Goal: Task Accomplishment & Management: Use online tool/utility

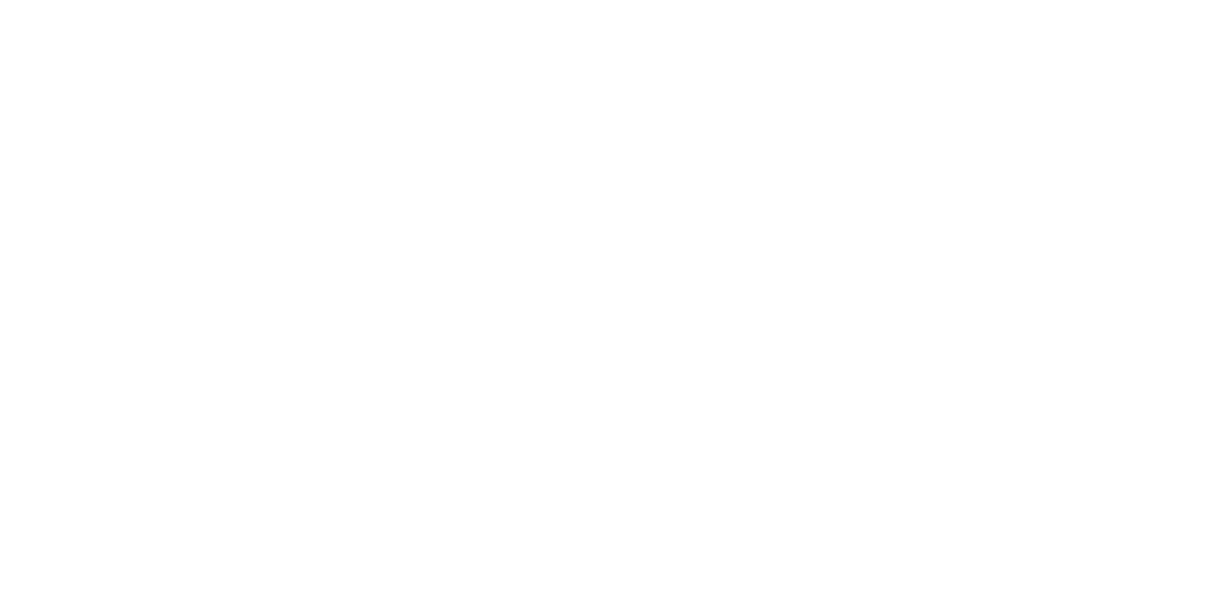
select select "Song"
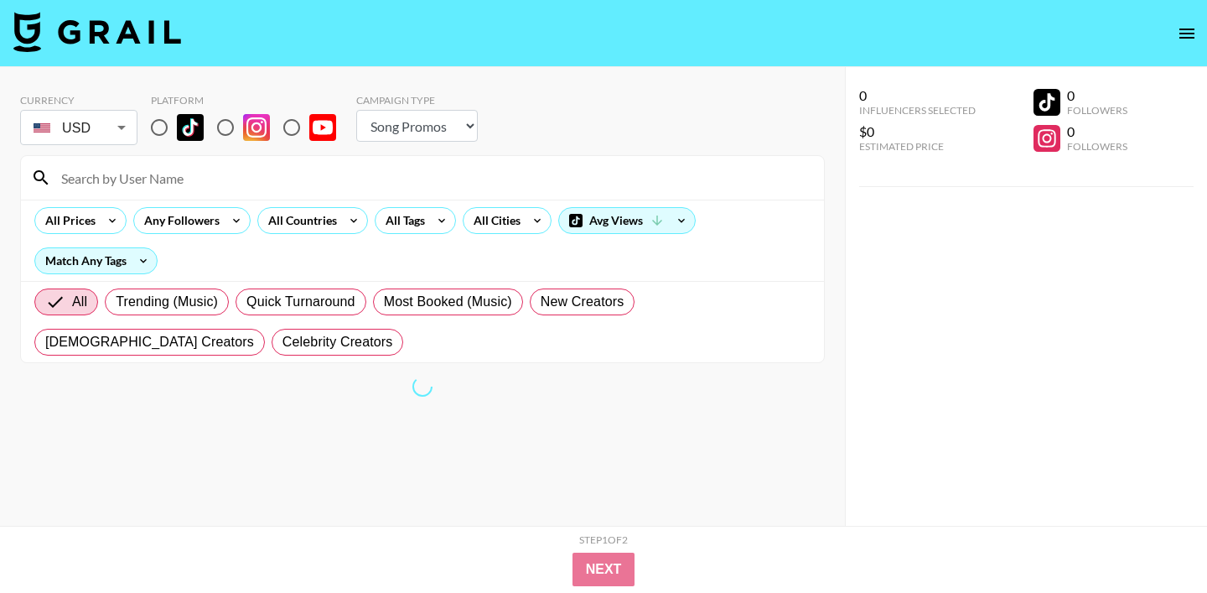
click at [179, 127] on img at bounding box center [190, 127] width 27 height 27
click at [177, 127] on input "radio" at bounding box center [159, 127] width 35 height 35
radio input "true"
click at [402, 220] on div "All Tags" at bounding box center [401, 220] width 53 height 25
click at [282, 229] on div at bounding box center [603, 296] width 1207 height 593
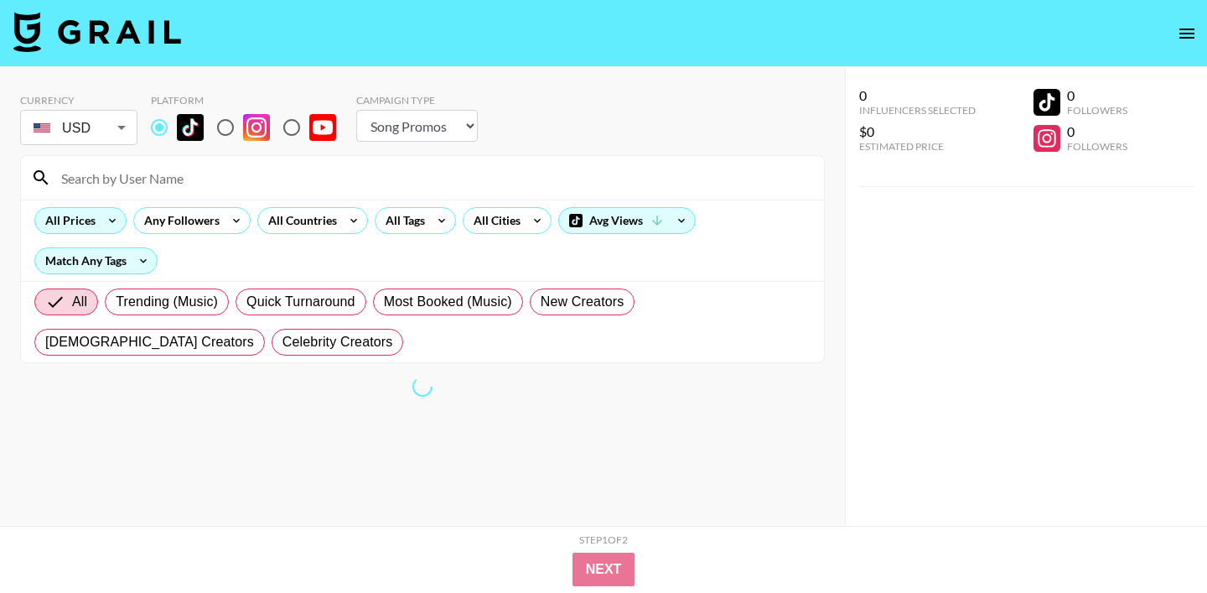
click at [49, 214] on div "All Prices" at bounding box center [67, 220] width 64 height 25
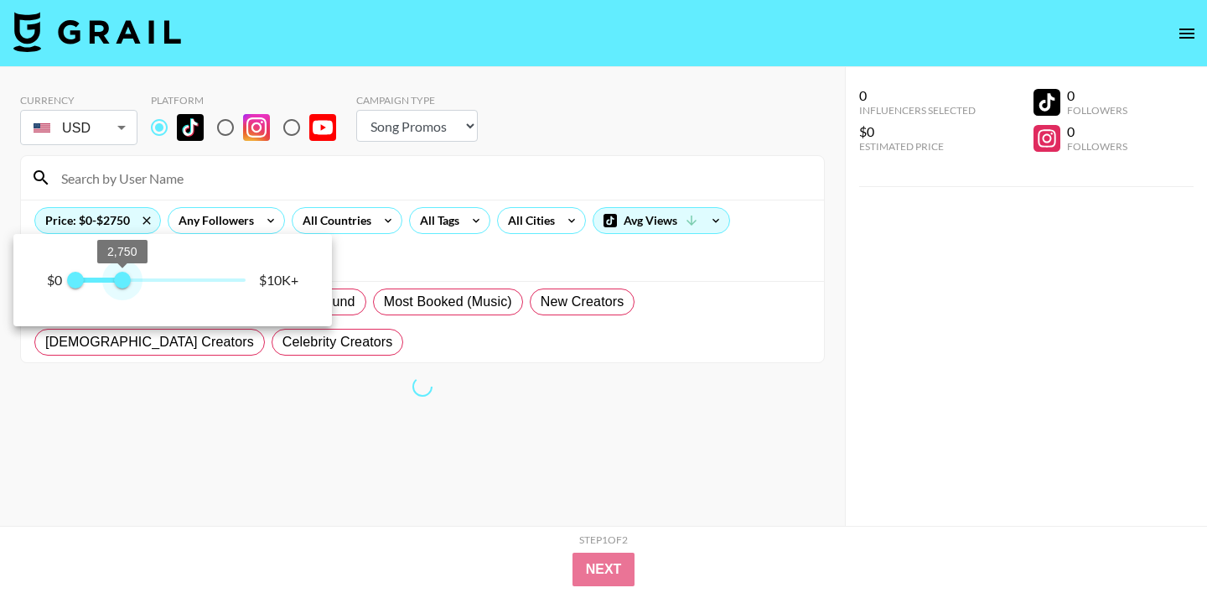
type input "3000"
drag, startPoint x: 249, startPoint y: 281, endPoint x: 125, endPoint y: 282, distance: 124.0
click at [125, 282] on span "3,000" at bounding box center [126, 280] width 17 height 17
click at [315, 168] on div at bounding box center [603, 296] width 1207 height 593
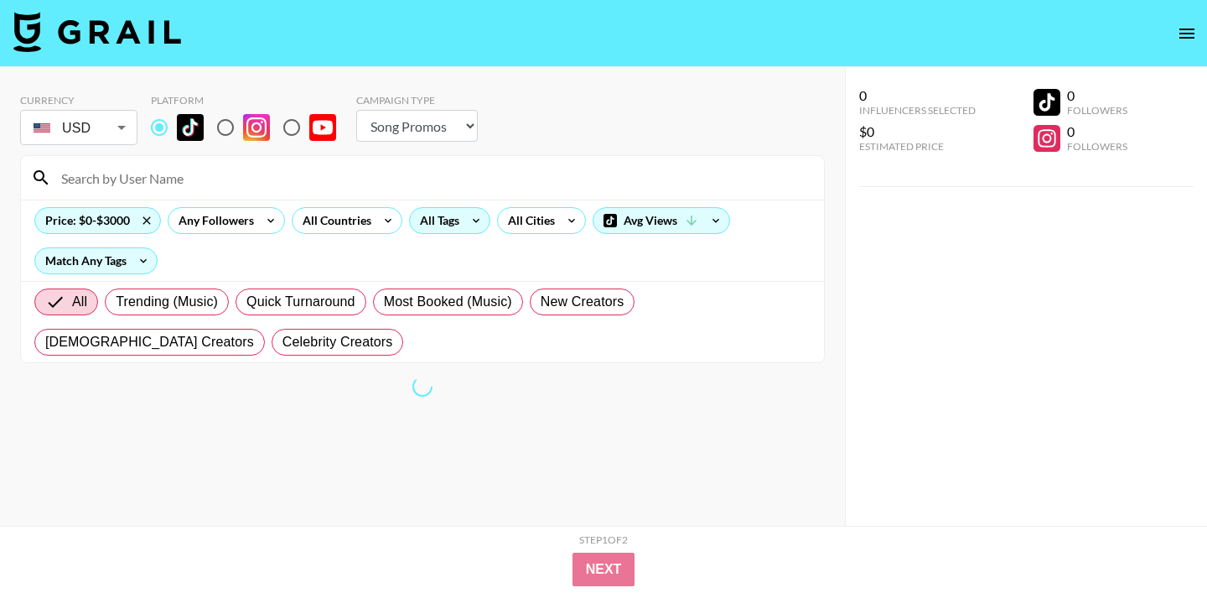
click at [425, 225] on div "All Tags" at bounding box center [436, 220] width 53 height 25
click at [360, 232] on div at bounding box center [603, 296] width 1207 height 593
click at [458, 219] on div "All Tags" at bounding box center [436, 220] width 53 height 25
click at [557, 172] on div at bounding box center [603, 296] width 1207 height 593
click at [541, 446] on section "Currency USD USD ​ Platform Campaign Type Choose Type... Song Promos Brand Prom…" at bounding box center [422, 309] width 805 height 458
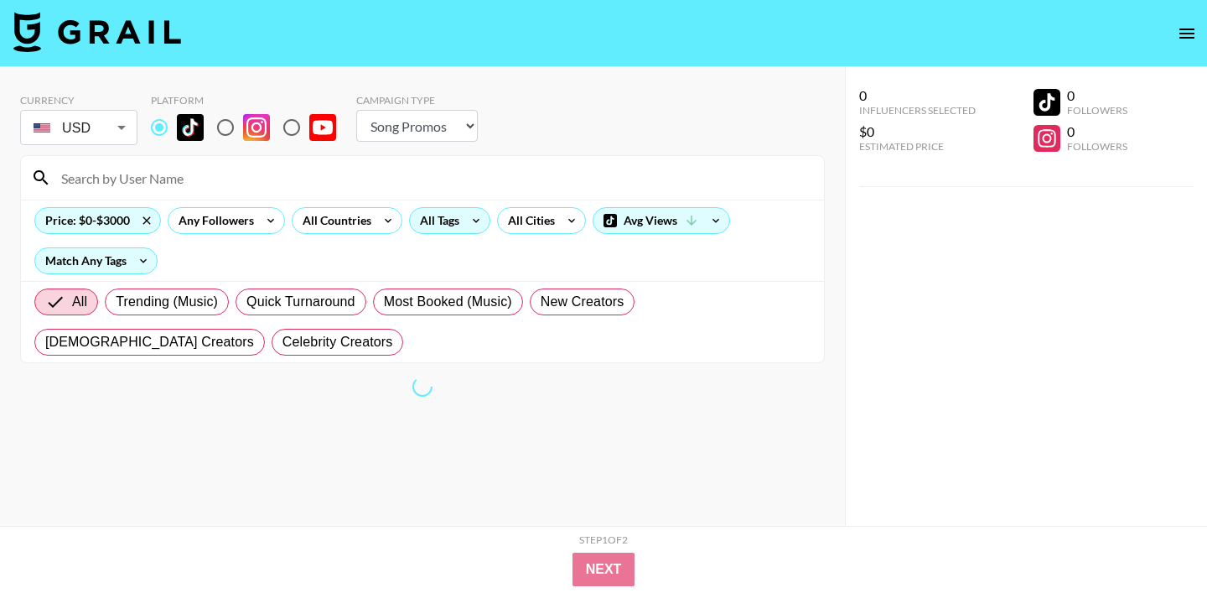
click at [445, 222] on div "All Tags" at bounding box center [436, 220] width 53 height 25
click at [325, 236] on div at bounding box center [603, 296] width 1207 height 593
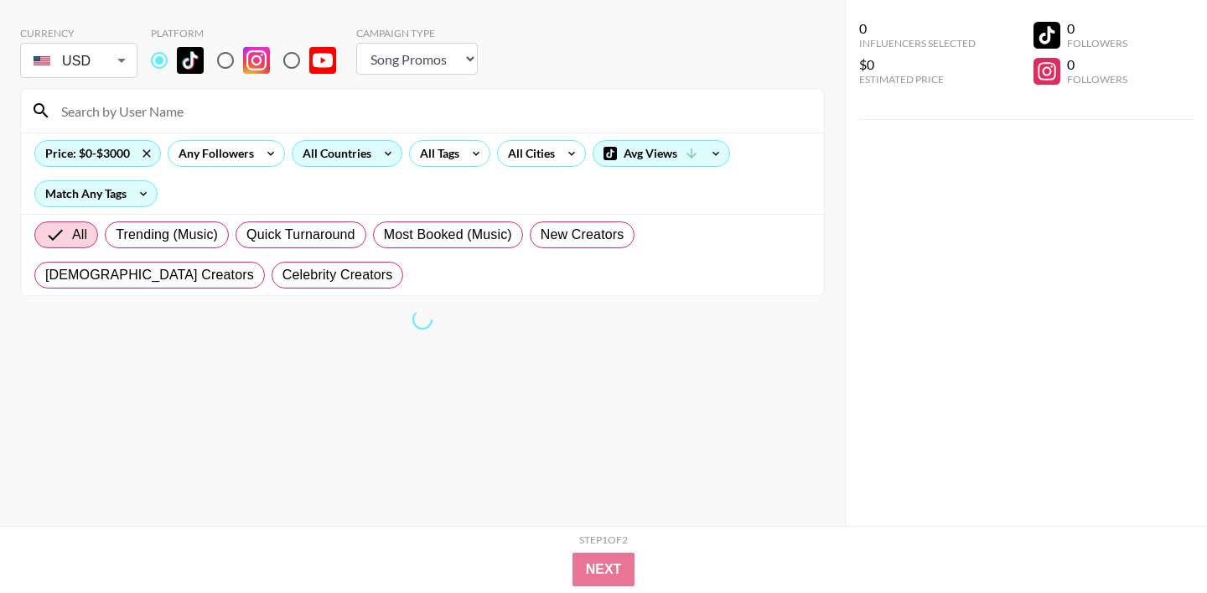
click at [324, 142] on div "All Countries" at bounding box center [334, 153] width 82 height 25
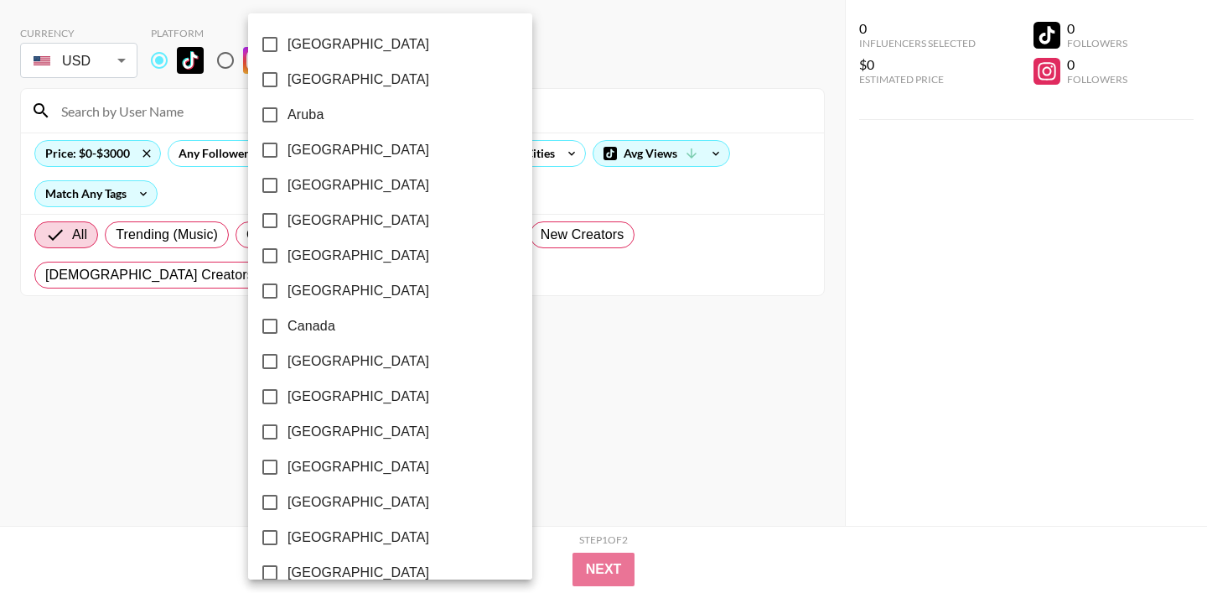
scroll to position [47, 0]
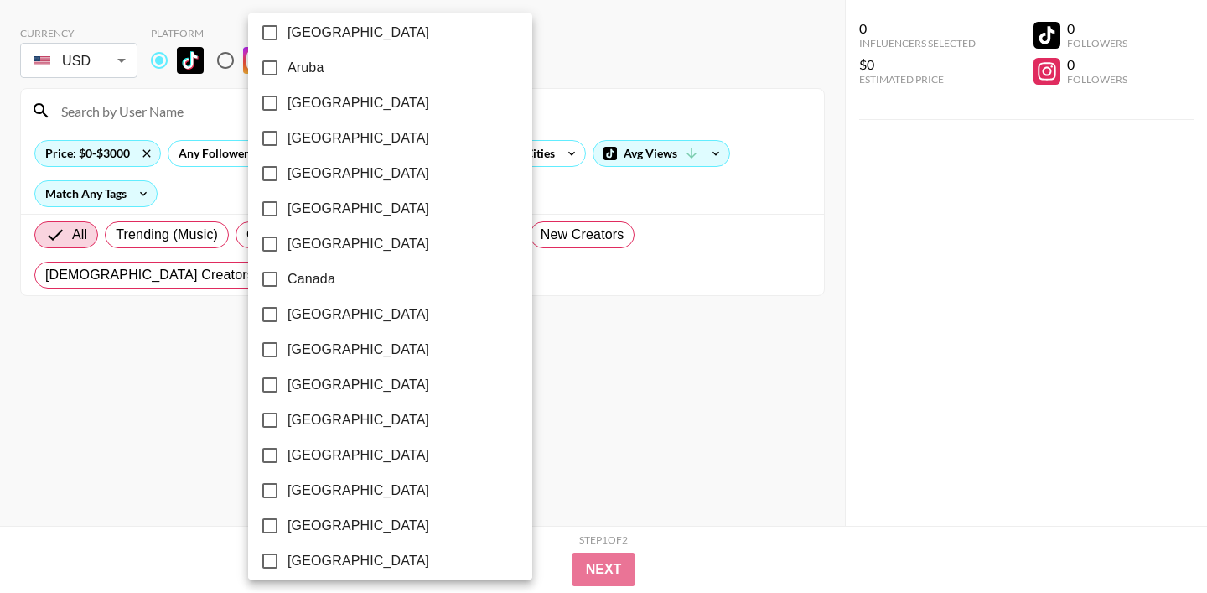
click at [310, 273] on span "Canada" at bounding box center [311, 279] width 48 height 20
click at [287, 273] on input "Canada" at bounding box center [269, 279] width 35 height 35
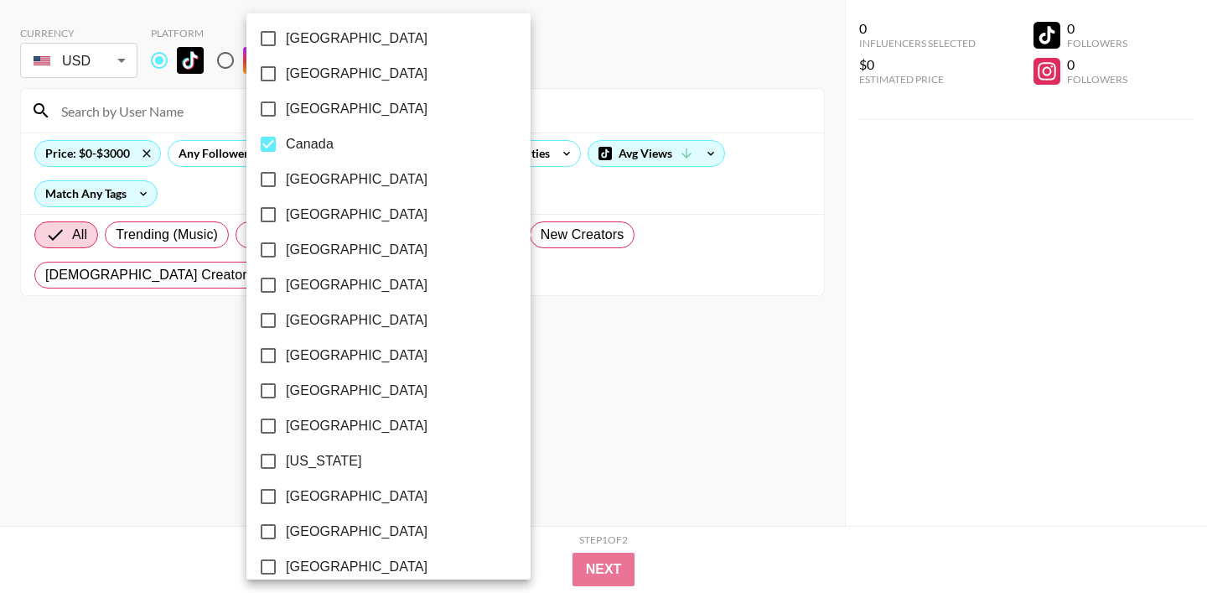
click at [313, 150] on span "Canada" at bounding box center [310, 144] width 48 height 20
click at [286, 150] on input "Canada" at bounding box center [268, 144] width 35 height 35
checkbox input "false"
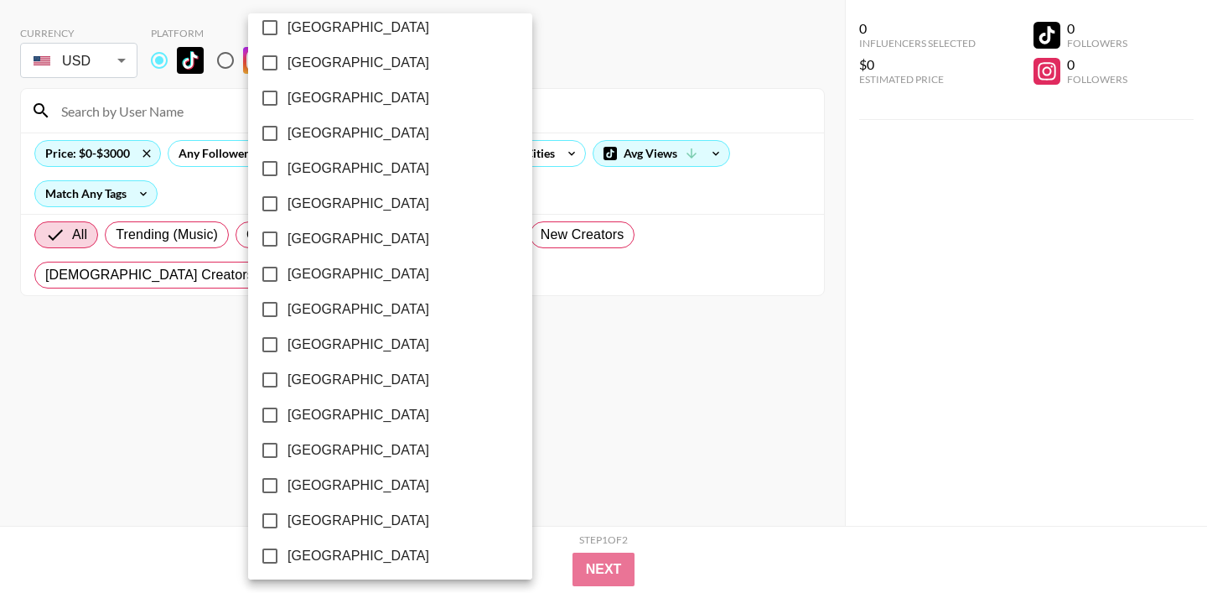
scroll to position [1362, 0]
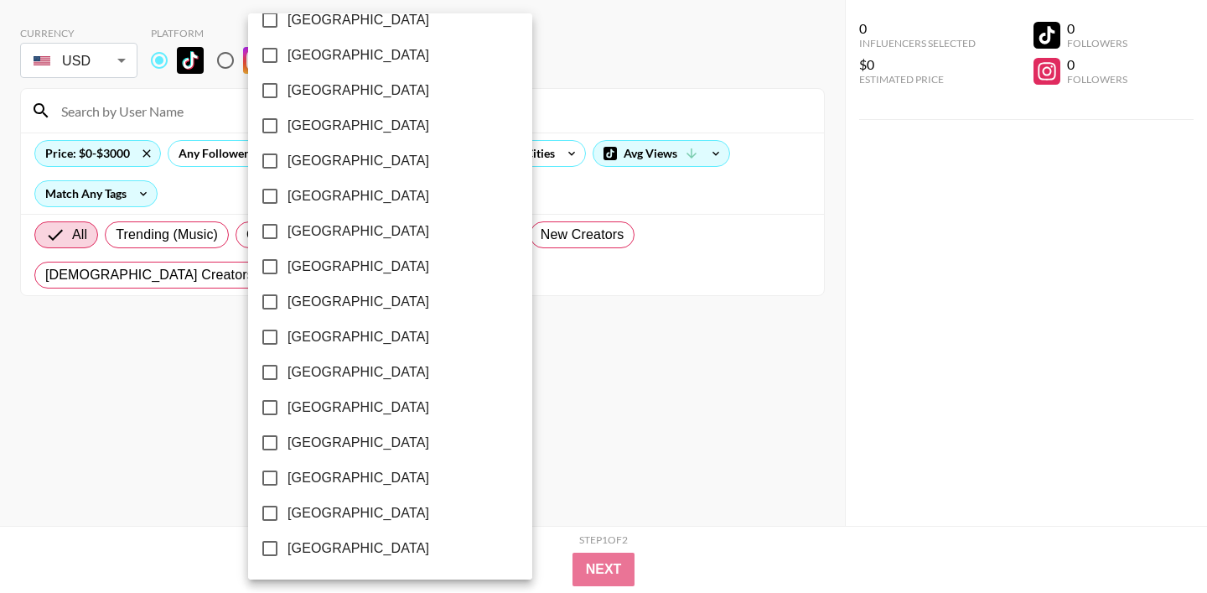
click at [281, 516] on input "[GEOGRAPHIC_DATA]" at bounding box center [269, 512] width 35 height 35
checkbox input "true"
click at [585, 497] on div at bounding box center [603, 296] width 1207 height 593
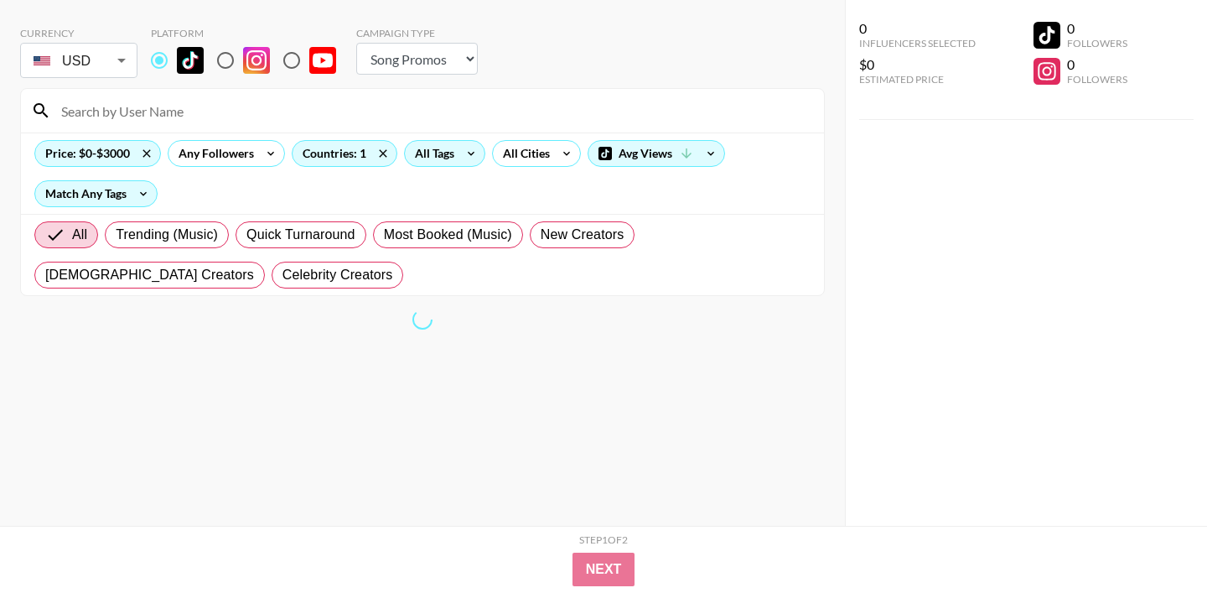
click at [446, 162] on div "All Tags" at bounding box center [431, 153] width 53 height 25
click at [616, 168] on div at bounding box center [603, 296] width 1207 height 593
click at [626, 155] on div "Avg Views" at bounding box center [656, 153] width 136 height 25
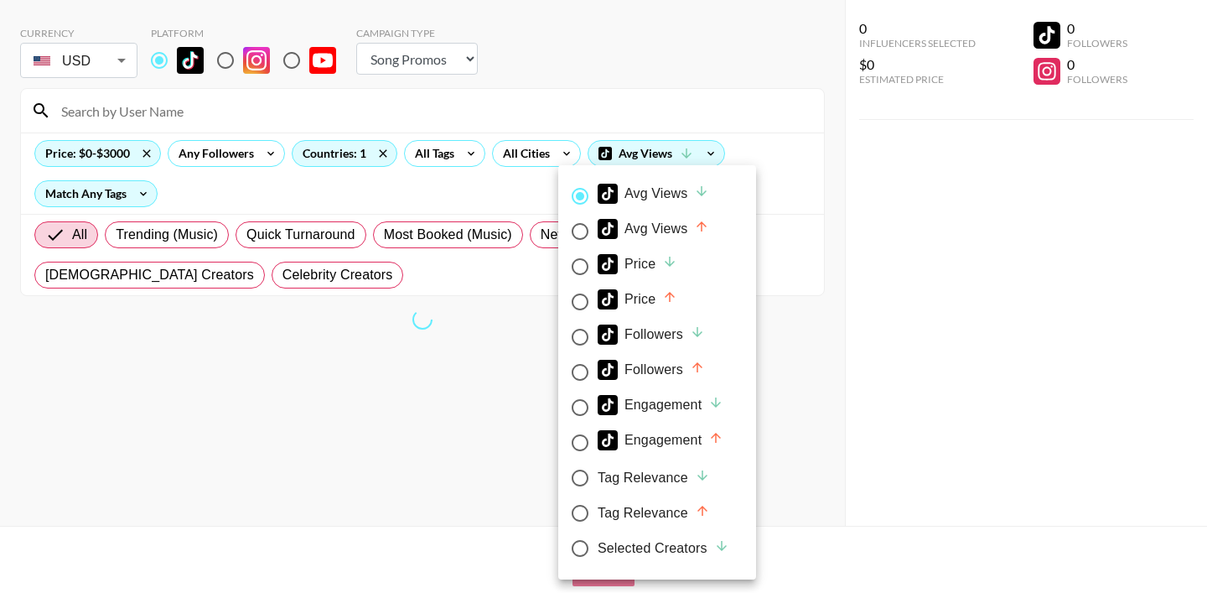
click at [737, 131] on div at bounding box center [603, 296] width 1207 height 593
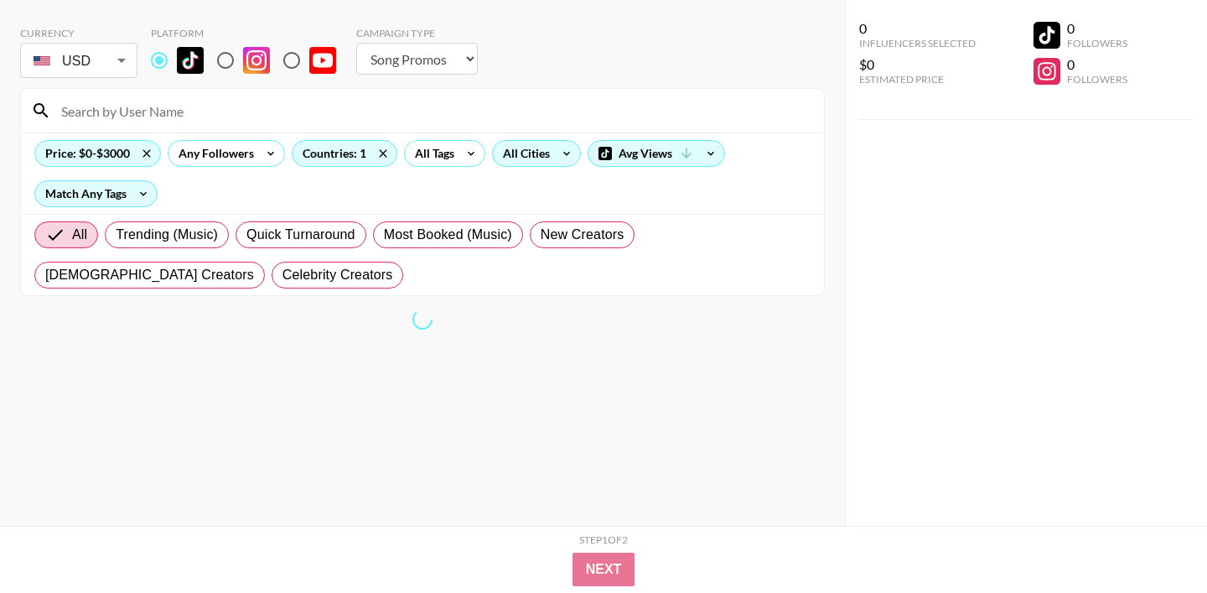
click at [526, 153] on div "All Cities" at bounding box center [523, 153] width 60 height 25
click at [430, 153] on div at bounding box center [603, 296] width 1207 height 593
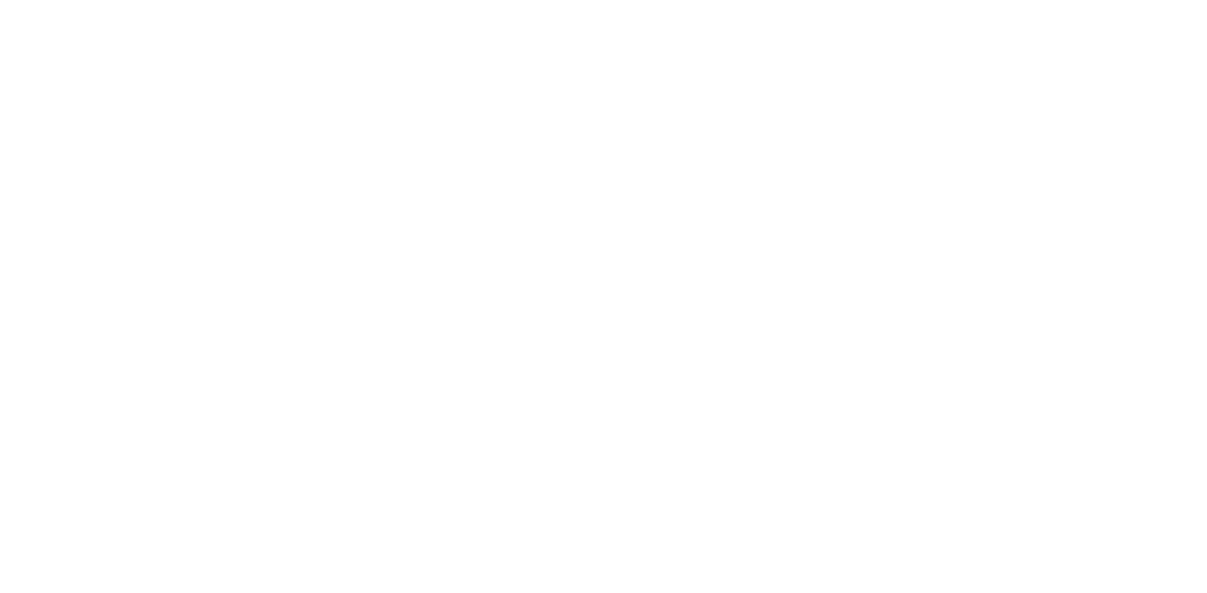
select select "Song"
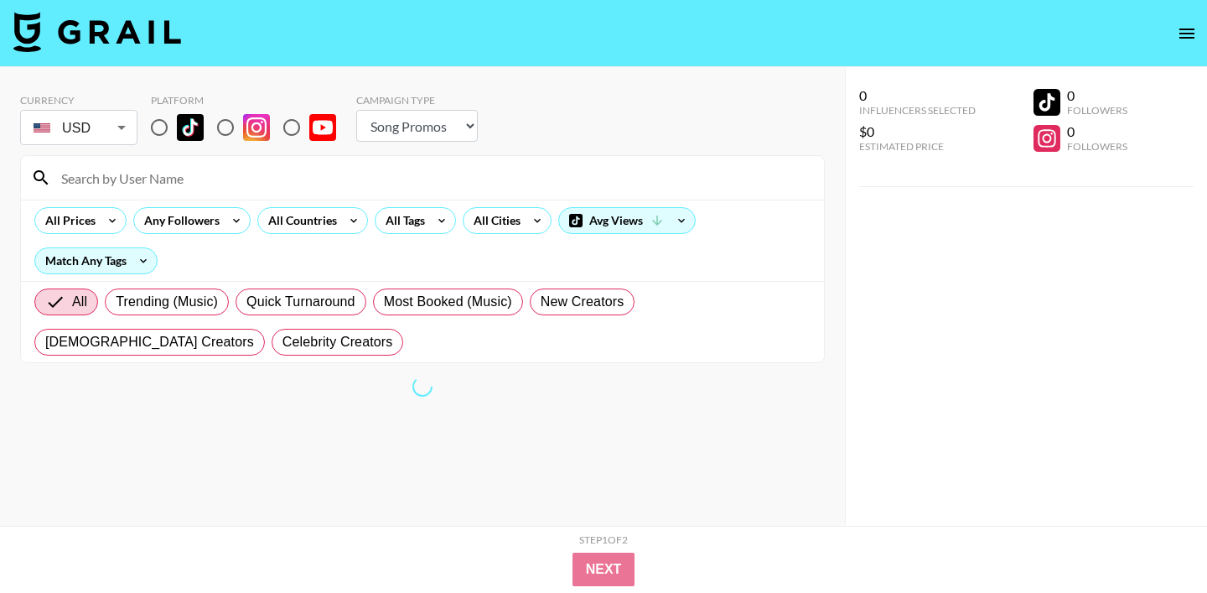
click at [181, 142] on label at bounding box center [173, 127] width 62 height 35
click at [177, 142] on input "radio" at bounding box center [159, 127] width 35 height 35
radio input "true"
click at [116, 227] on icon at bounding box center [112, 220] width 27 height 25
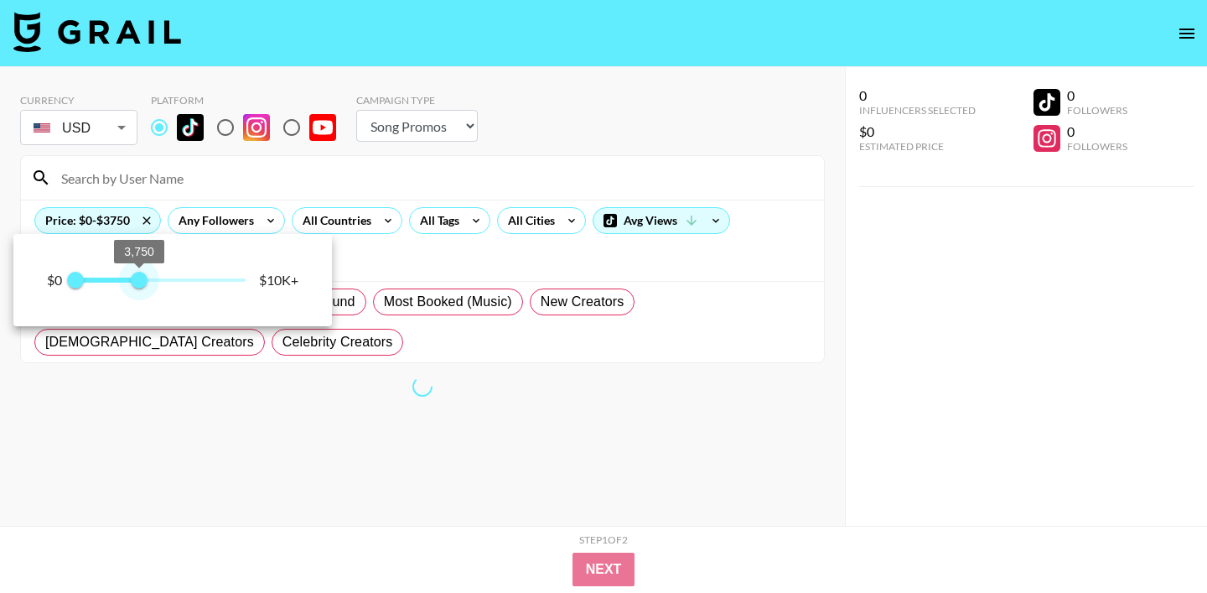
type input "4000"
drag, startPoint x: 246, startPoint y: 279, endPoint x: 142, endPoint y: 280, distance: 103.9
click at [142, 280] on span "4,000" at bounding box center [143, 280] width 17 height 17
click at [608, 566] on div at bounding box center [603, 296] width 1207 height 593
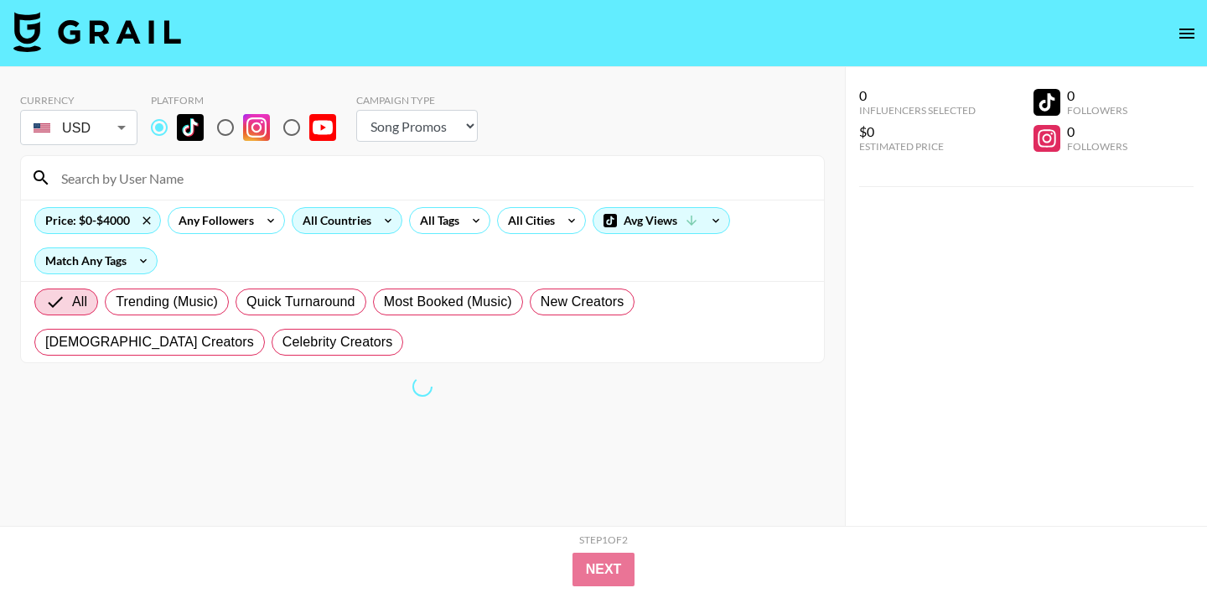
click at [345, 223] on div "All Countries" at bounding box center [334, 220] width 82 height 25
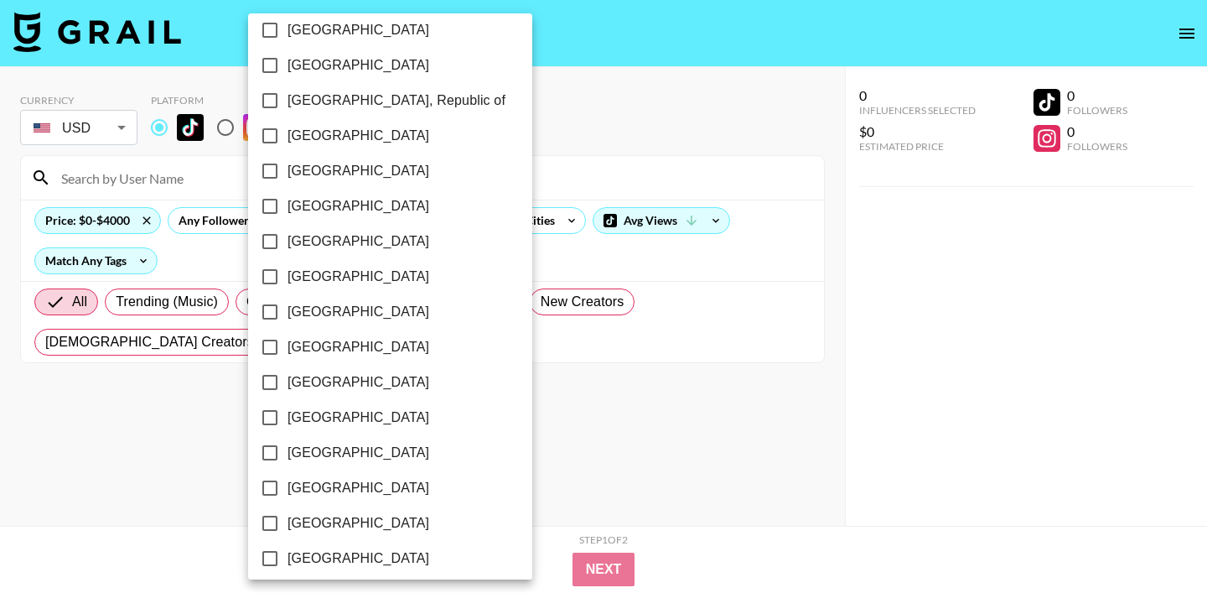
scroll to position [1362, 0]
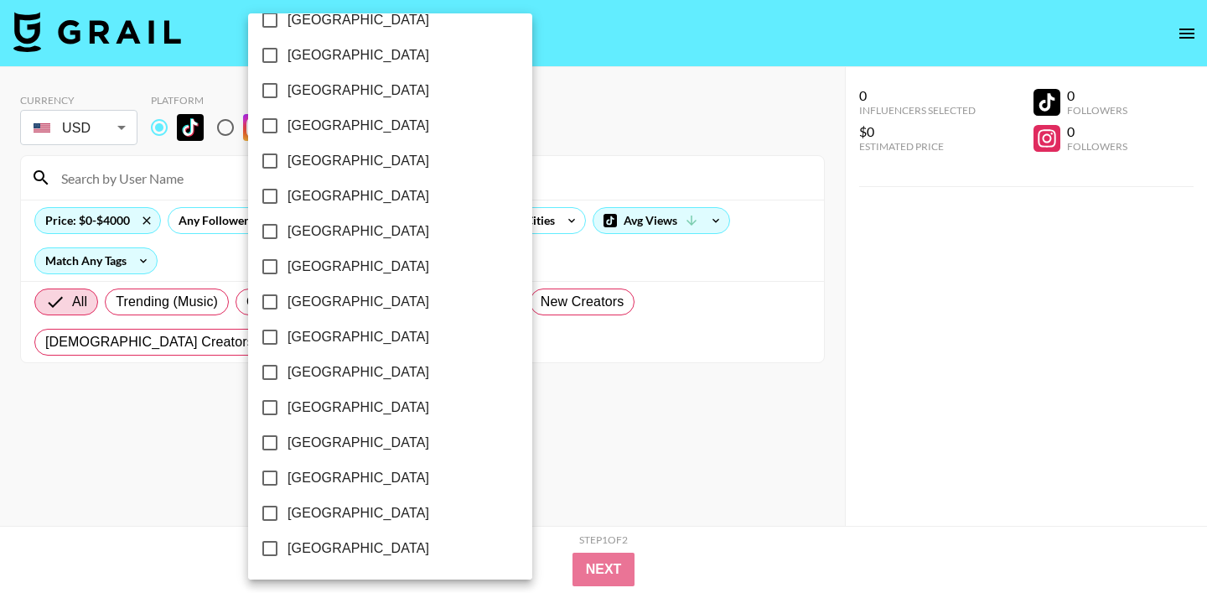
click at [334, 522] on span "[GEOGRAPHIC_DATA]" at bounding box center [358, 513] width 142 height 20
click at [287, 522] on input "[GEOGRAPHIC_DATA]" at bounding box center [269, 512] width 35 height 35
checkbox input "true"
click at [605, 577] on div at bounding box center [603, 296] width 1207 height 593
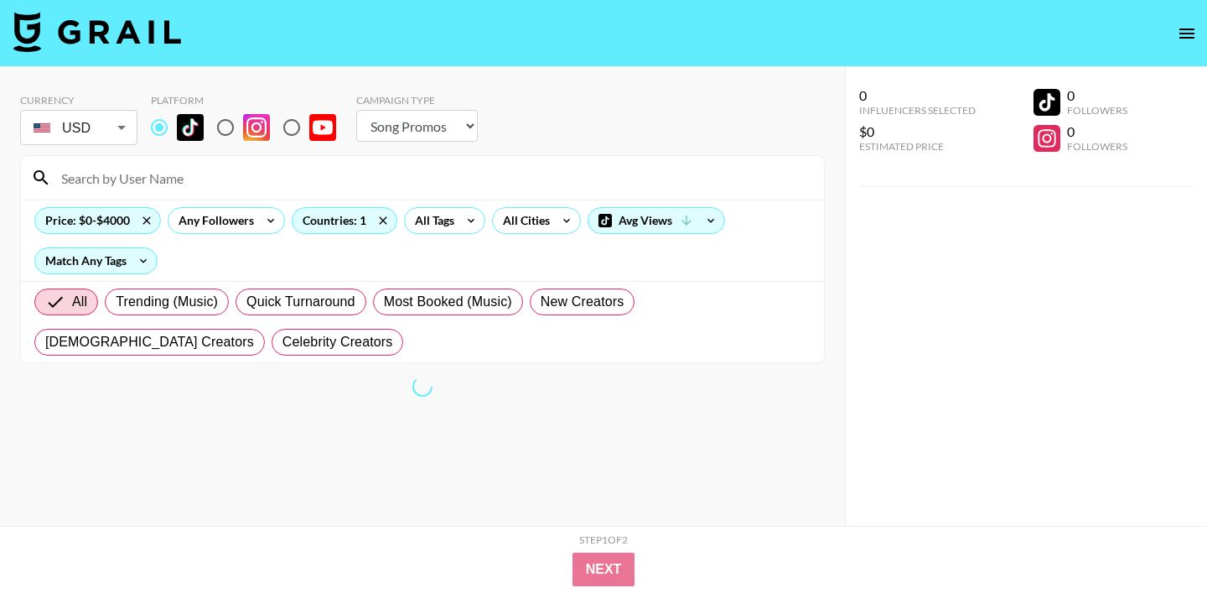
click at [678, 403] on div "[GEOGRAPHIC_DATA] [GEOGRAPHIC_DATA] [GEOGRAPHIC_DATA] [GEOGRAPHIC_DATA] [GEOGRA…" at bounding box center [603, 296] width 1207 height 593
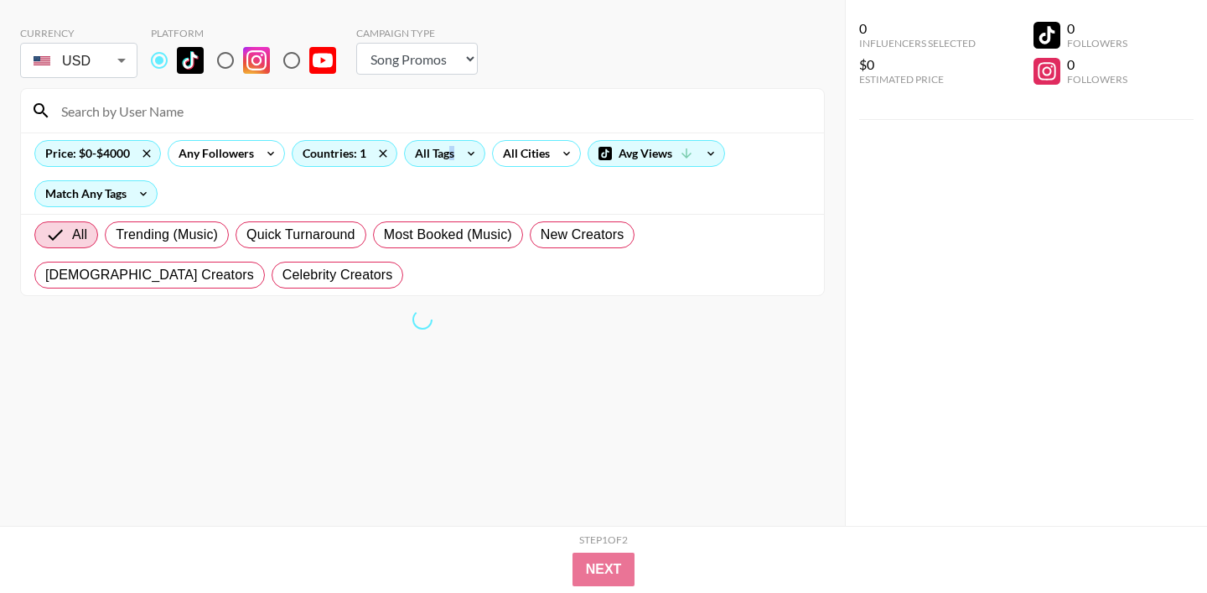
click at [447, 160] on div "All Tags" at bounding box center [431, 153] width 53 height 25
click at [438, 132] on div at bounding box center [603, 296] width 1207 height 593
click at [422, 156] on div "All Tags" at bounding box center [431, 153] width 53 height 25
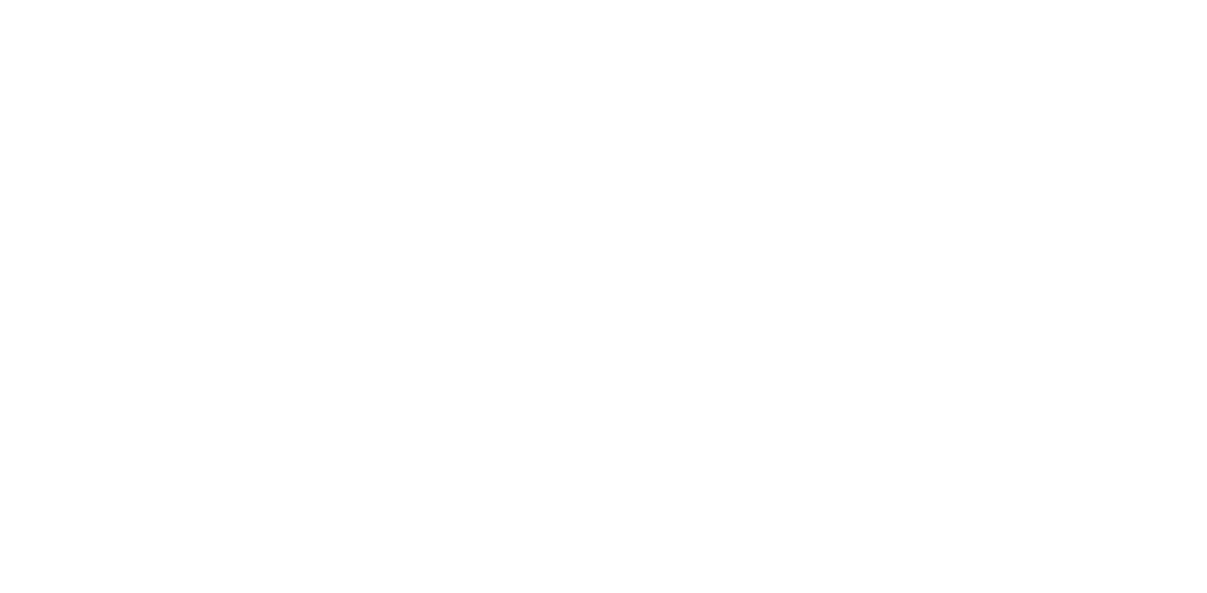
click at [689, 172] on body at bounding box center [603, 296] width 1207 height 593
select select "Song"
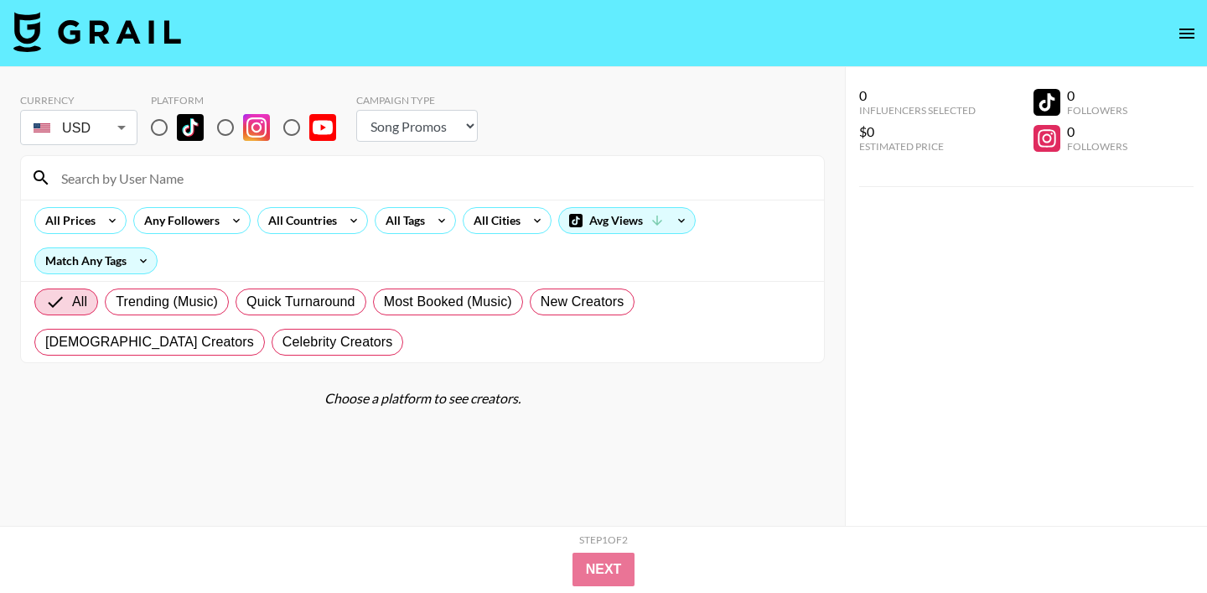
scroll to position [67, 0]
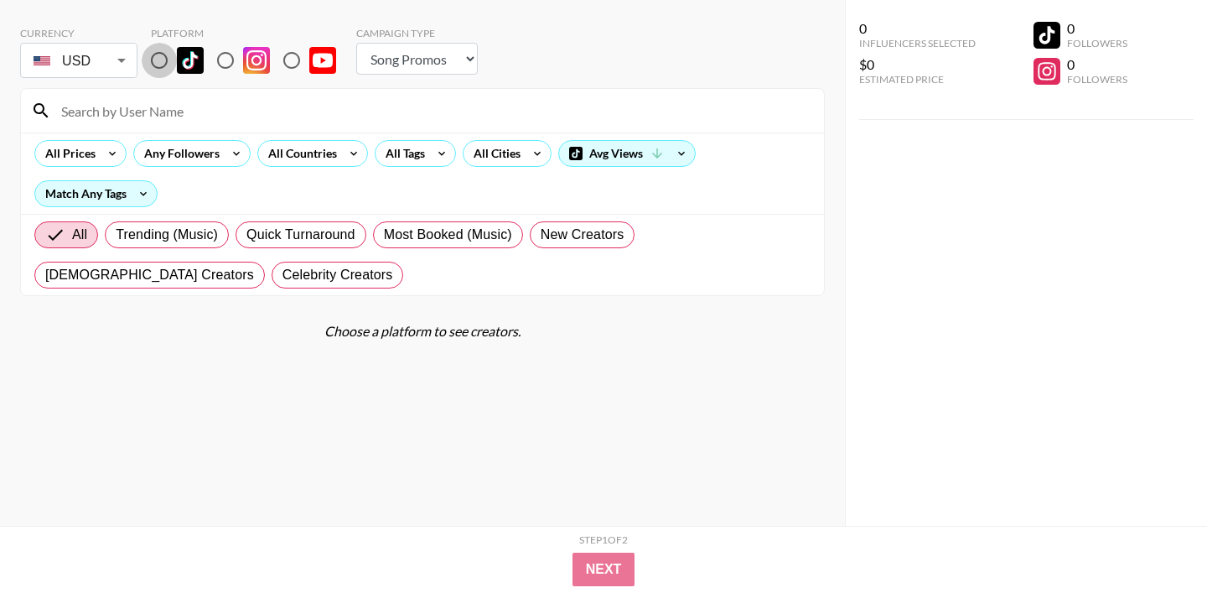
click at [166, 64] on input "radio" at bounding box center [159, 60] width 35 height 35
radio input "true"
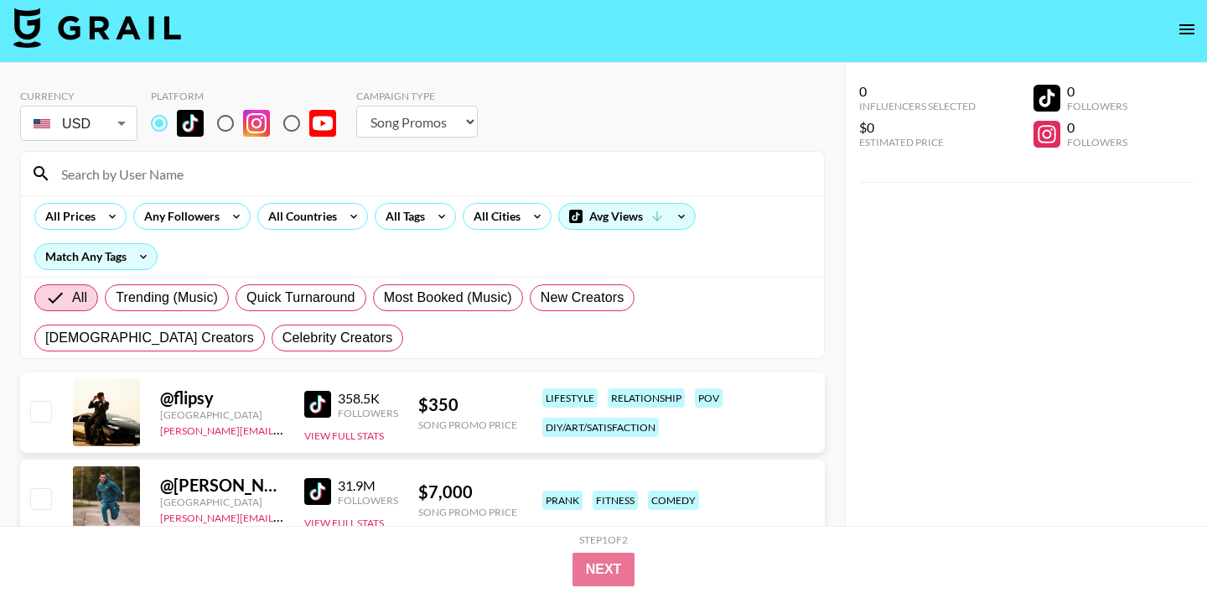
scroll to position [0, 0]
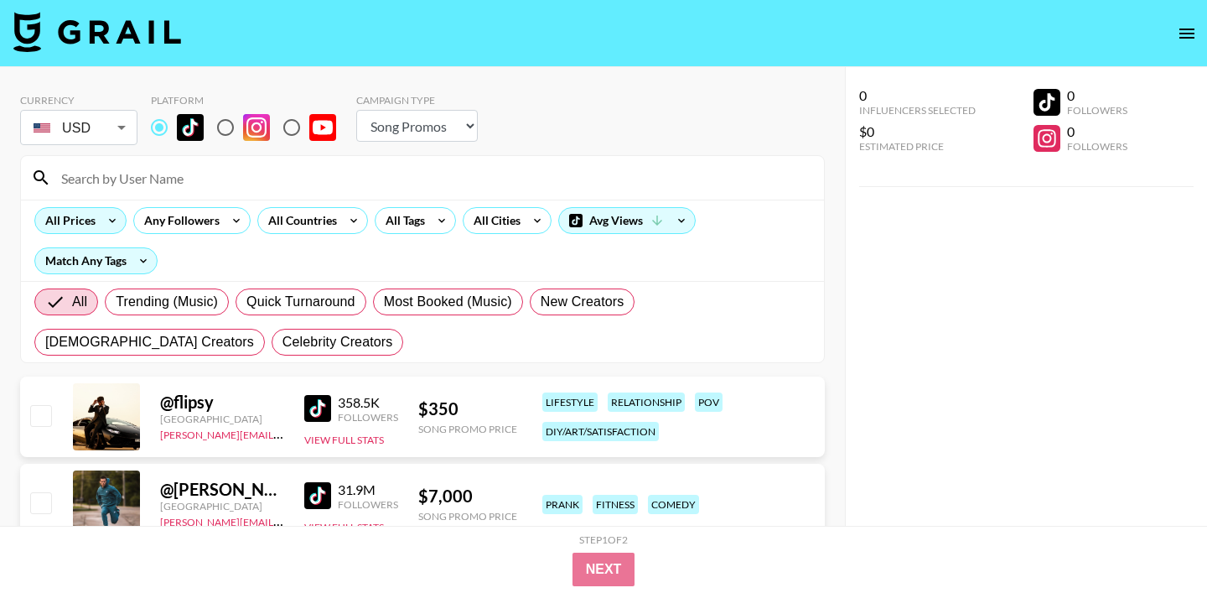
click at [105, 212] on icon at bounding box center [112, 220] width 27 height 25
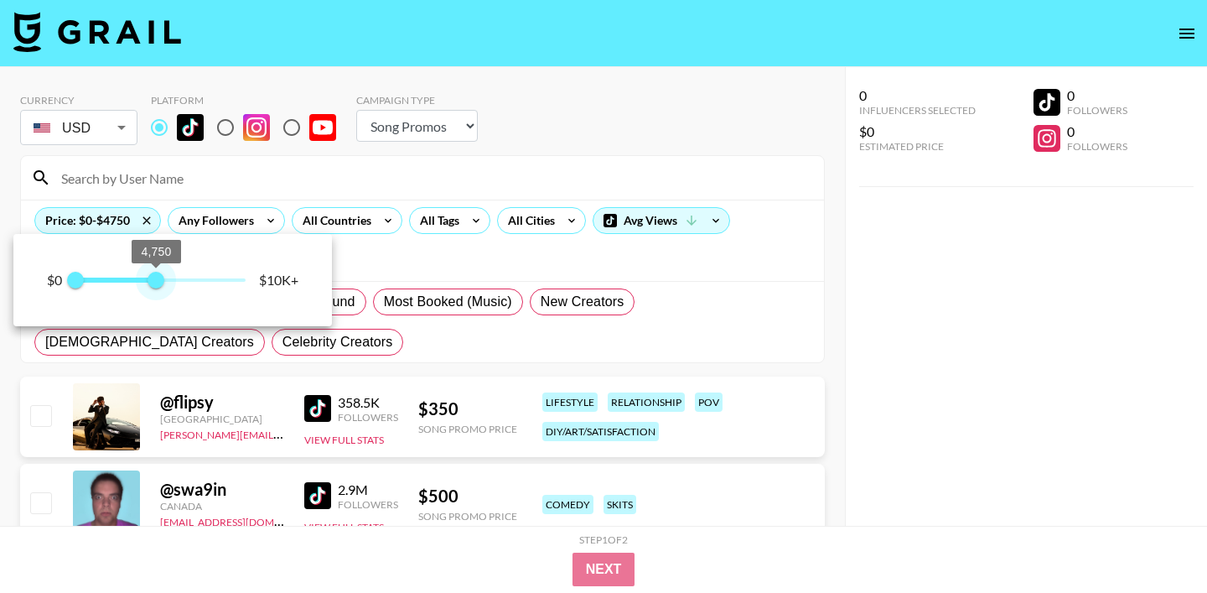
type input "5000"
drag, startPoint x: 251, startPoint y: 282, endPoint x: 158, endPoint y: 289, distance: 92.4
click at [158, 288] on span "5,000" at bounding box center [161, 280] width 17 height 17
click at [411, 164] on div at bounding box center [603, 296] width 1207 height 593
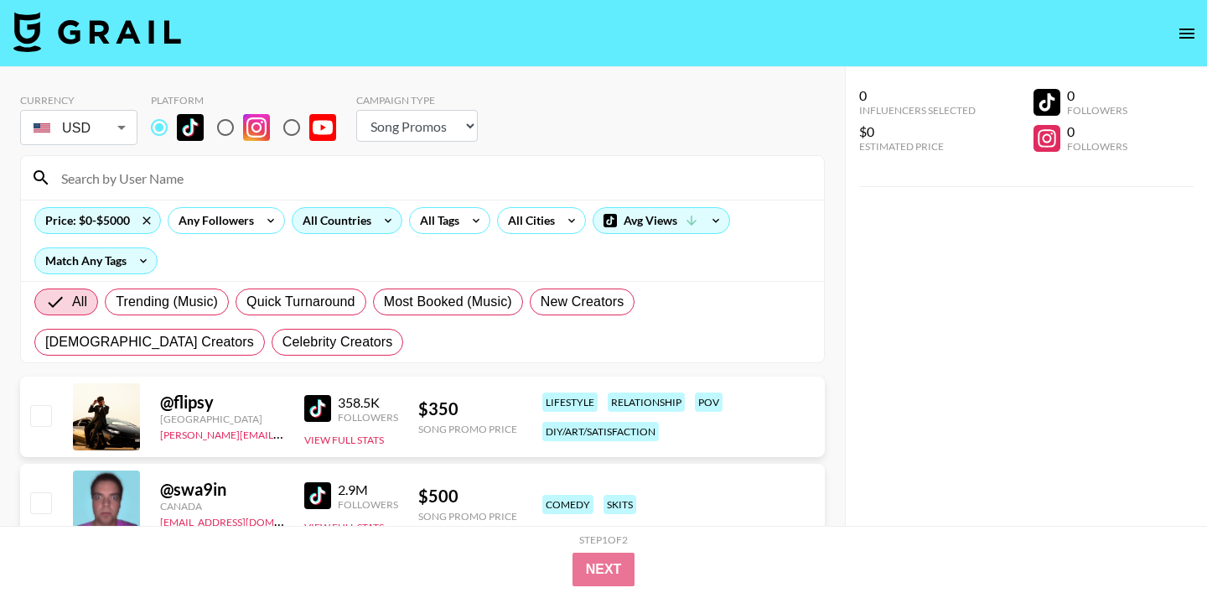
click at [318, 225] on div "All Countries" at bounding box center [334, 220] width 82 height 25
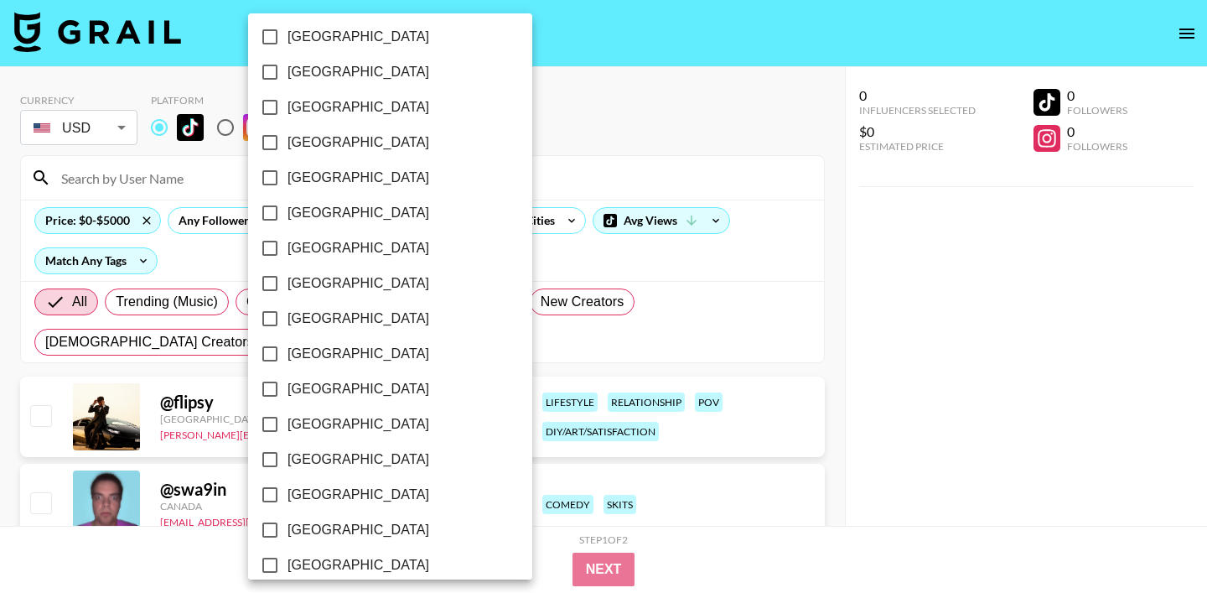
scroll to position [1362, 0]
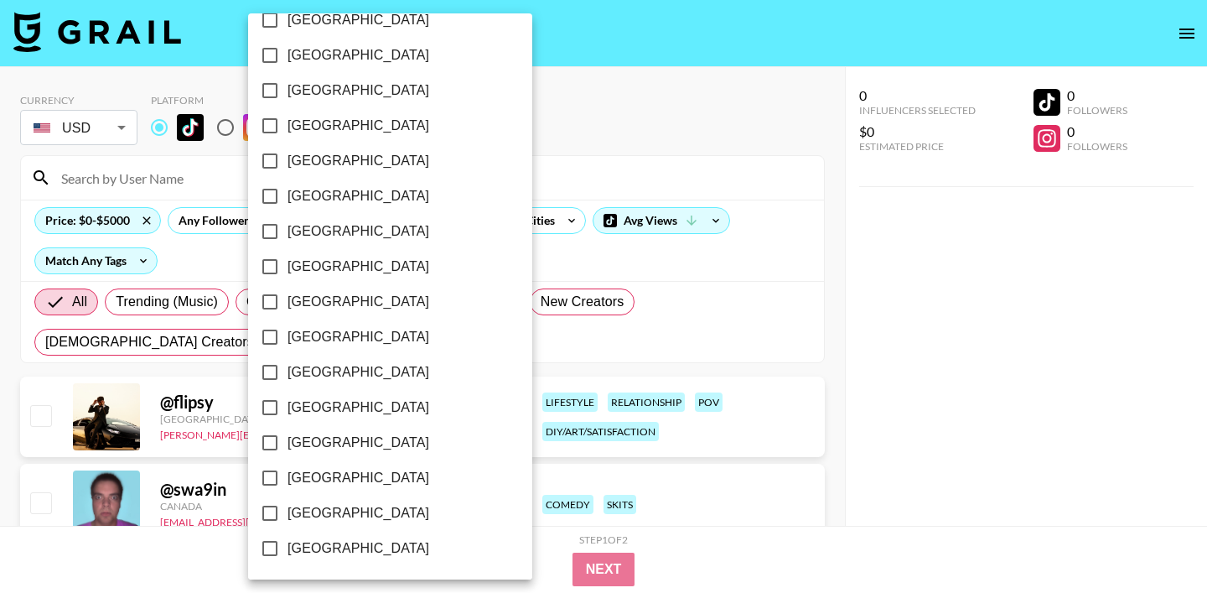
click at [311, 515] on span "[GEOGRAPHIC_DATA]" at bounding box center [358, 513] width 142 height 20
click at [287, 515] on input "[GEOGRAPHIC_DATA]" at bounding box center [269, 512] width 35 height 35
checkbox input "true"
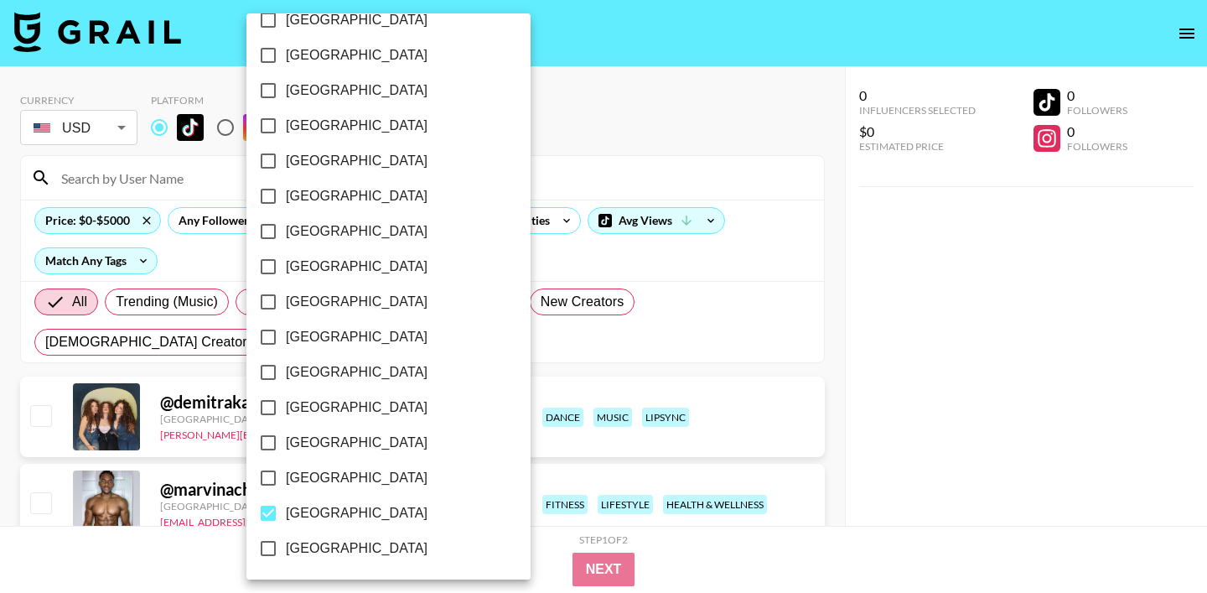
click at [610, 112] on div at bounding box center [603, 296] width 1207 height 593
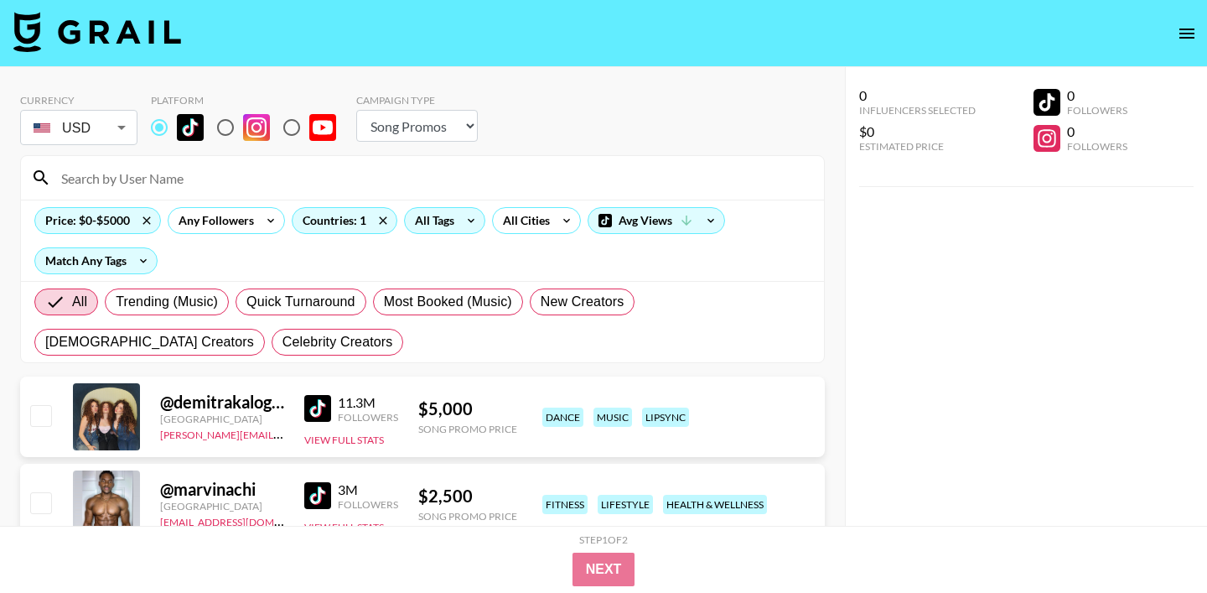
click at [448, 221] on div "All Tags" at bounding box center [431, 220] width 53 height 25
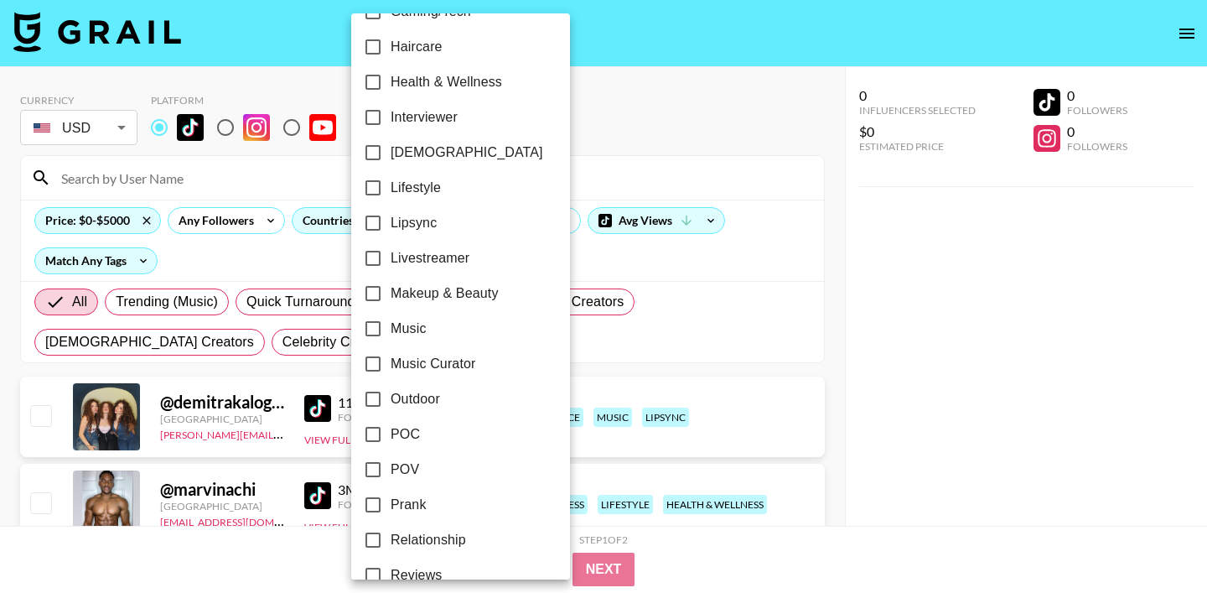
scroll to position [688, 0]
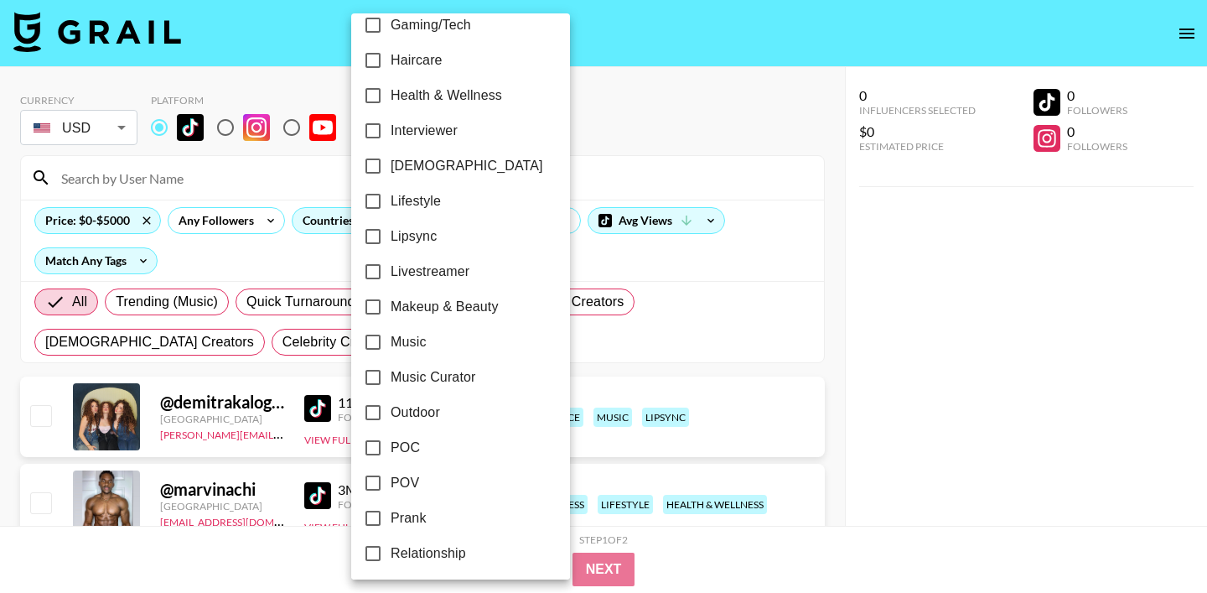
click at [437, 307] on span "Makeup & Beauty" at bounding box center [445, 307] width 108 height 20
click at [391, 307] on input "Makeup & Beauty" at bounding box center [372, 306] width 35 height 35
checkbox input "true"
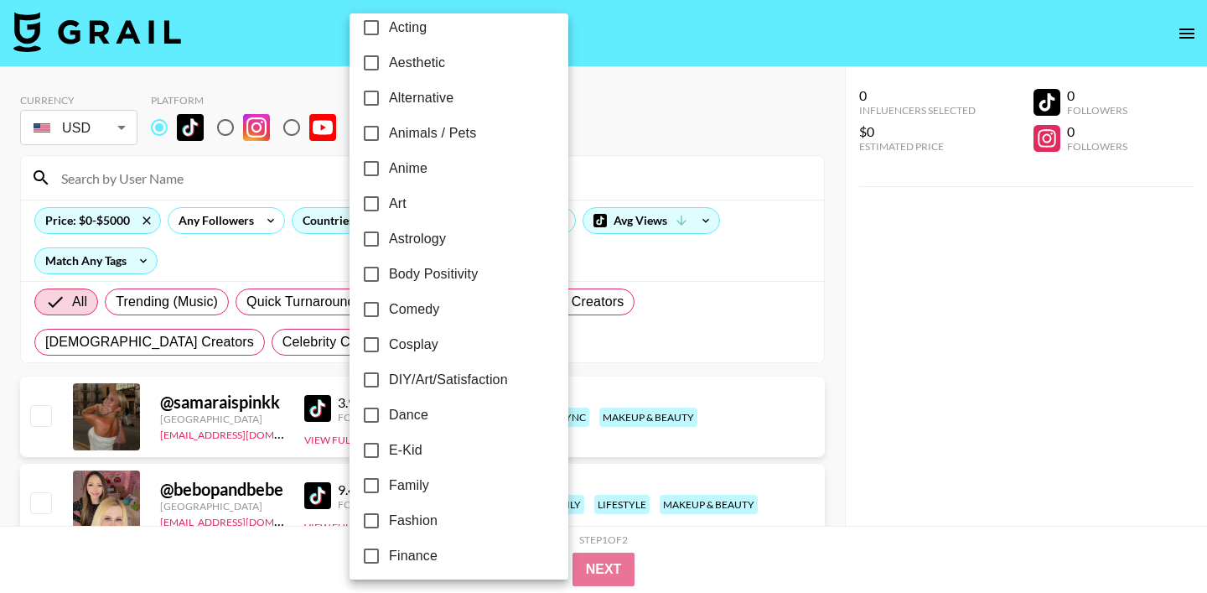
scroll to position [0, 0]
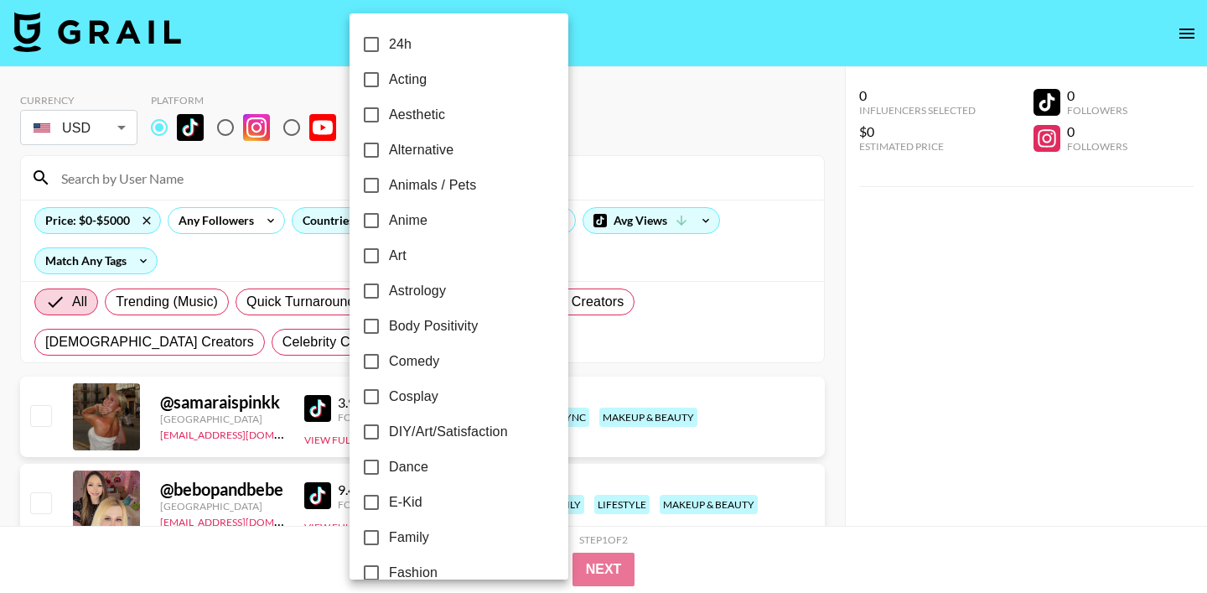
click at [588, 138] on div at bounding box center [603, 296] width 1207 height 593
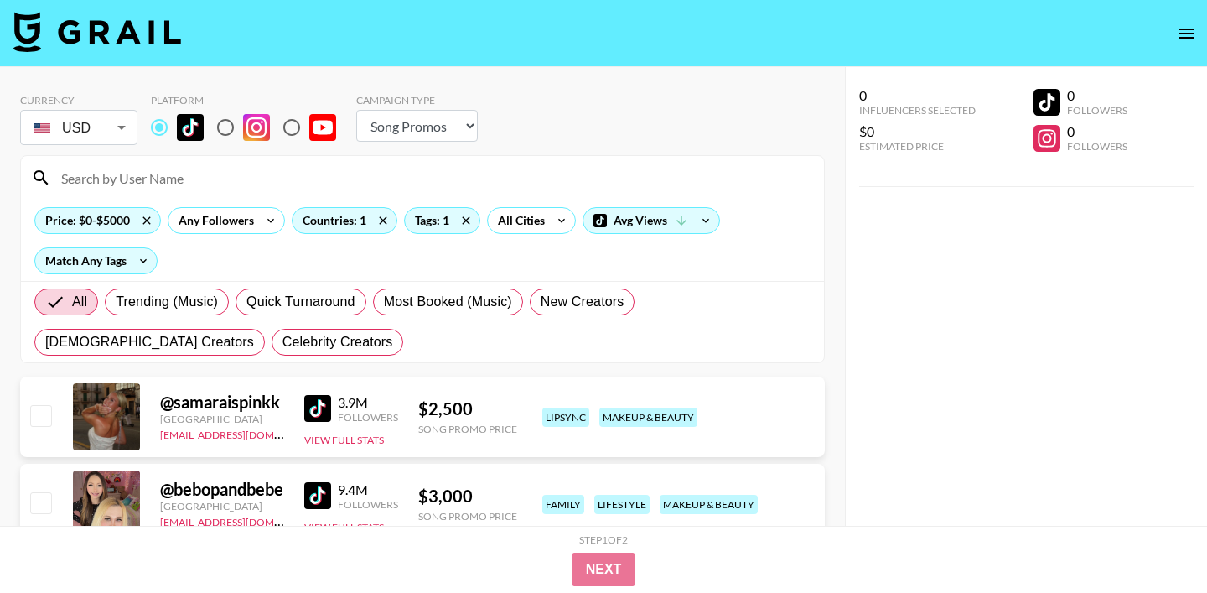
click at [379, 136] on select "Choose Type... Song Promos Brand Promos" at bounding box center [417, 126] width 122 height 32
select select "Brand"
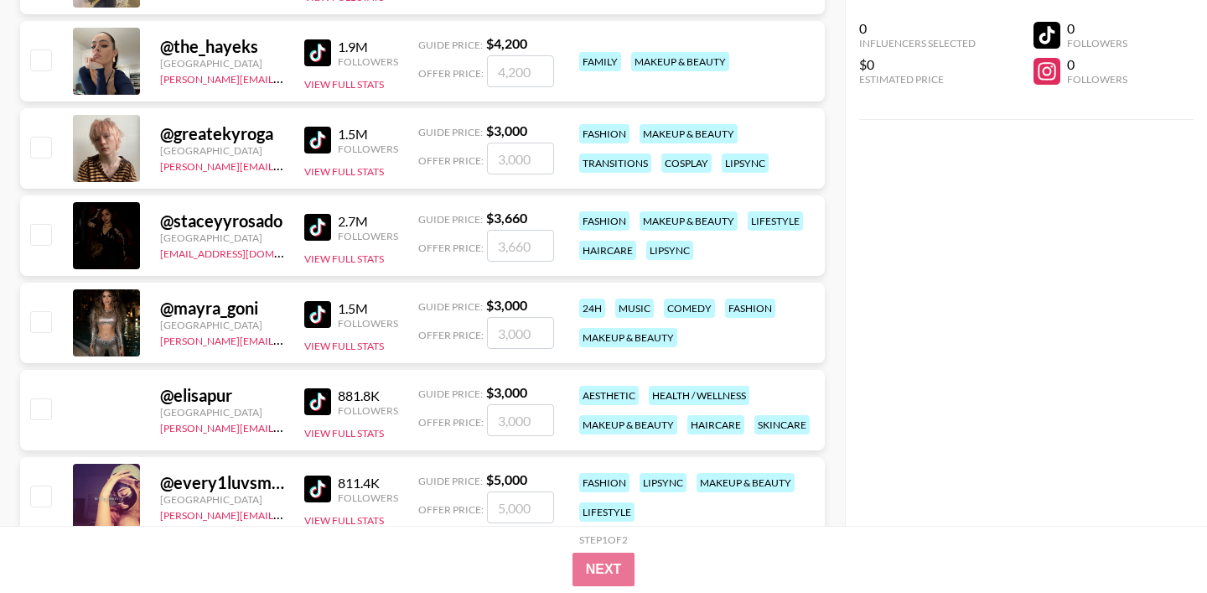
scroll to position [1274, 0]
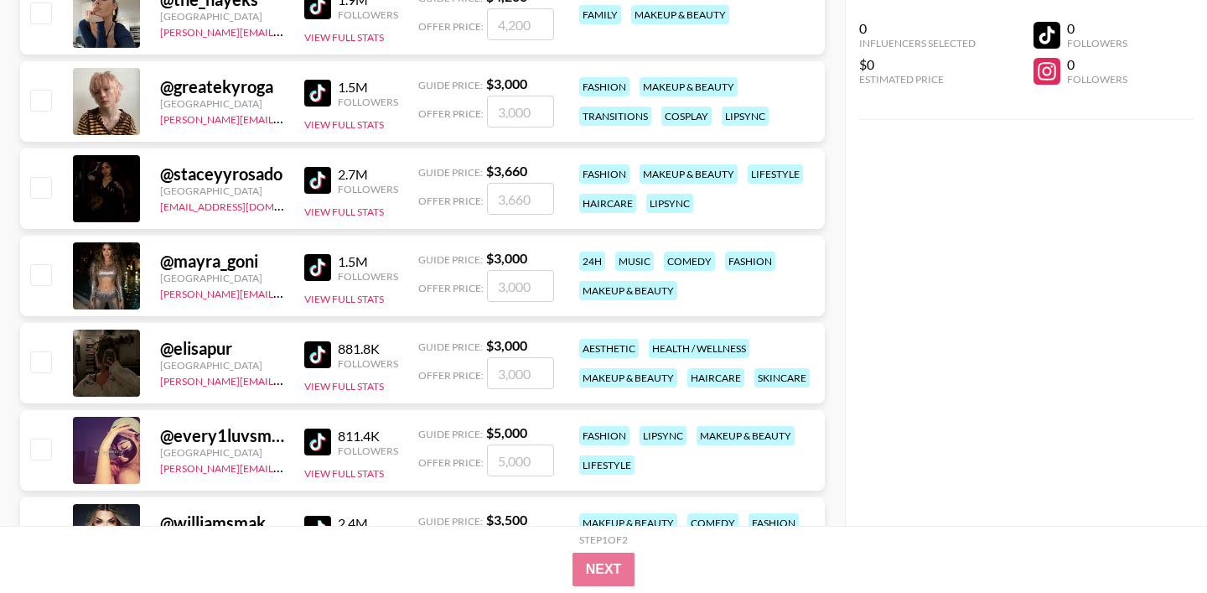
click at [317, 266] on img at bounding box center [317, 267] width 27 height 27
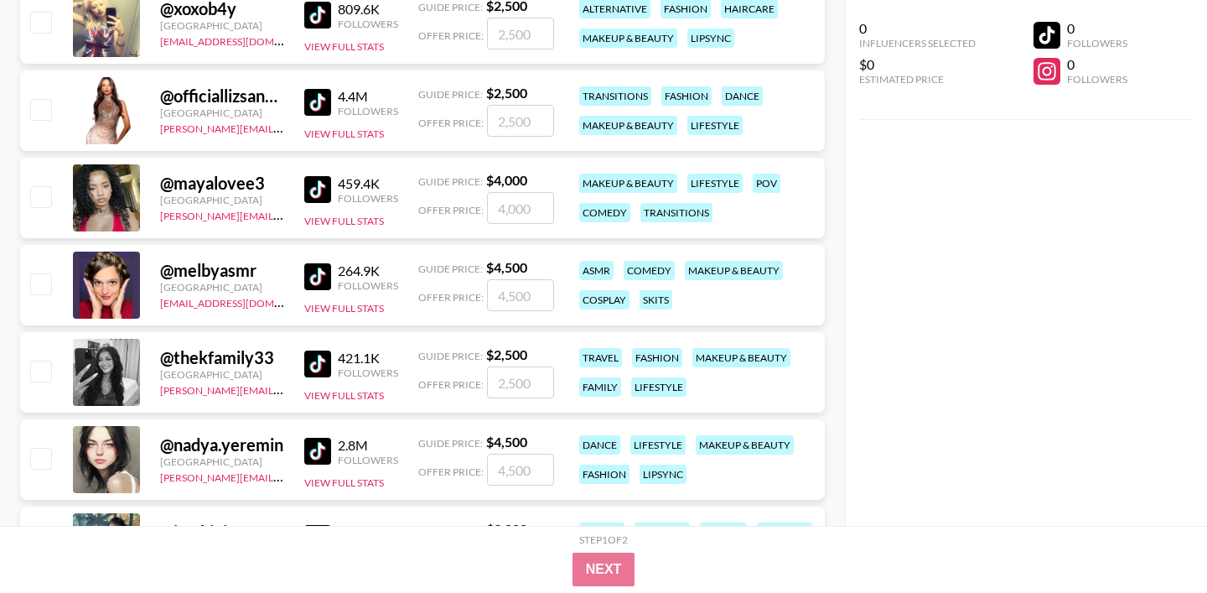
scroll to position [1981, 0]
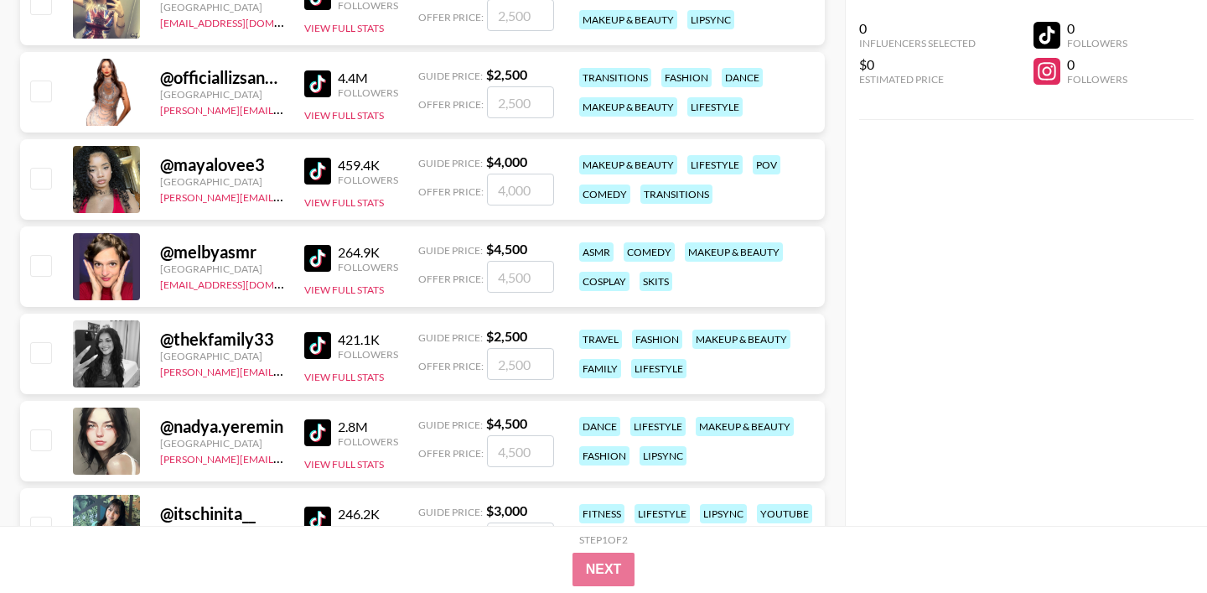
click at [313, 339] on img at bounding box center [317, 345] width 27 height 27
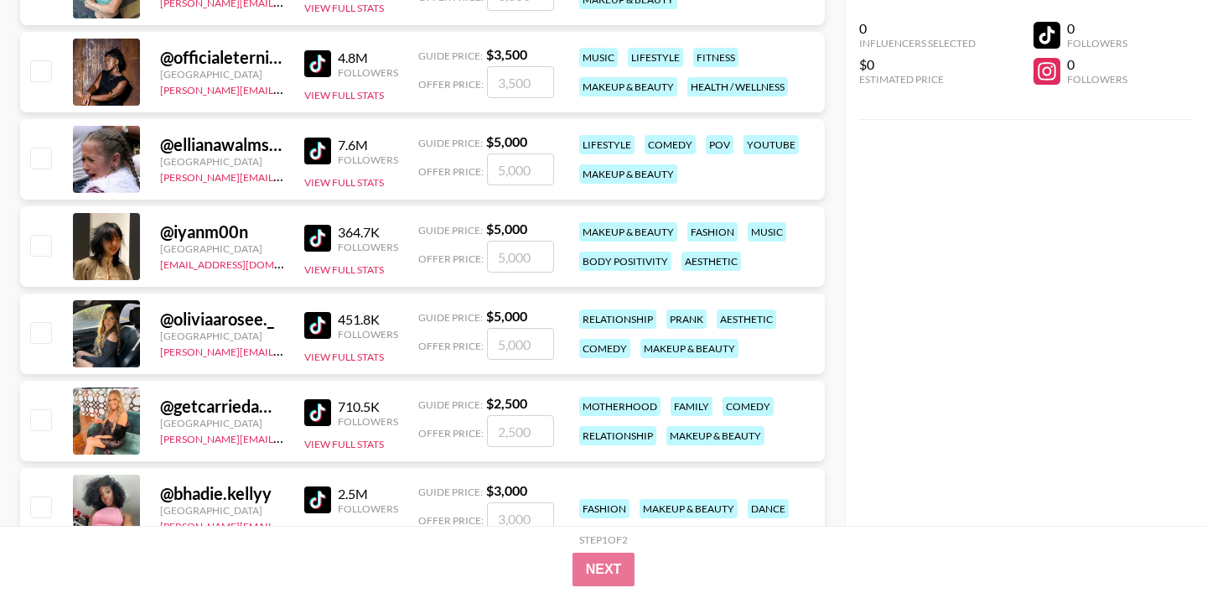
scroll to position [2530, 0]
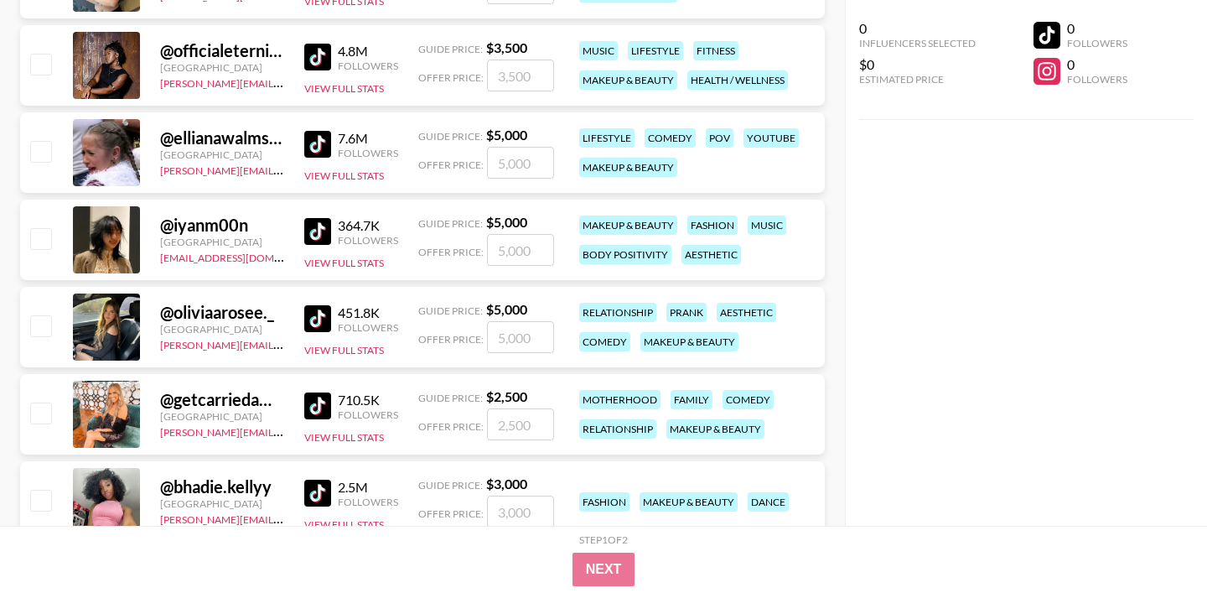
click at [314, 410] on img at bounding box center [317, 405] width 27 height 27
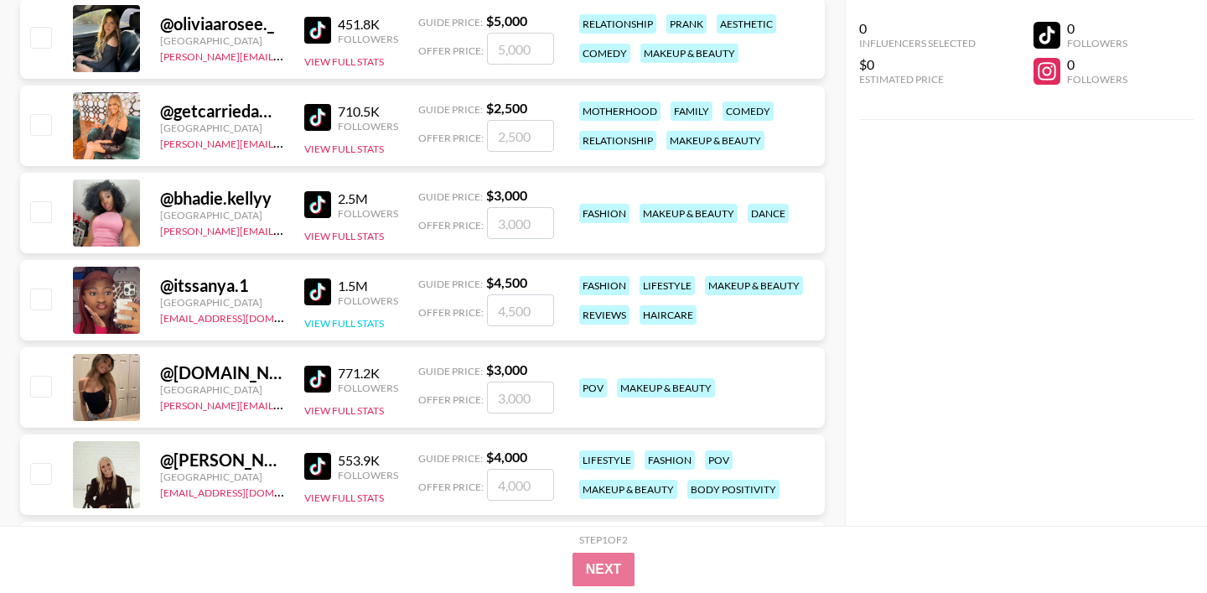
scroll to position [2923, 0]
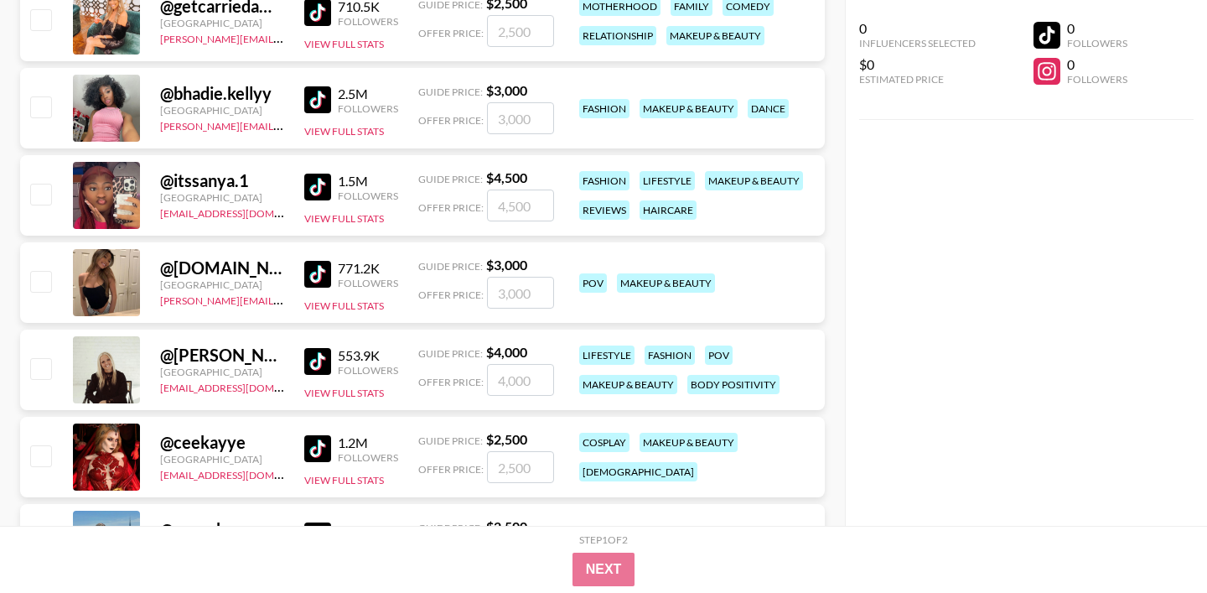
click at [316, 273] on img at bounding box center [317, 274] width 27 height 27
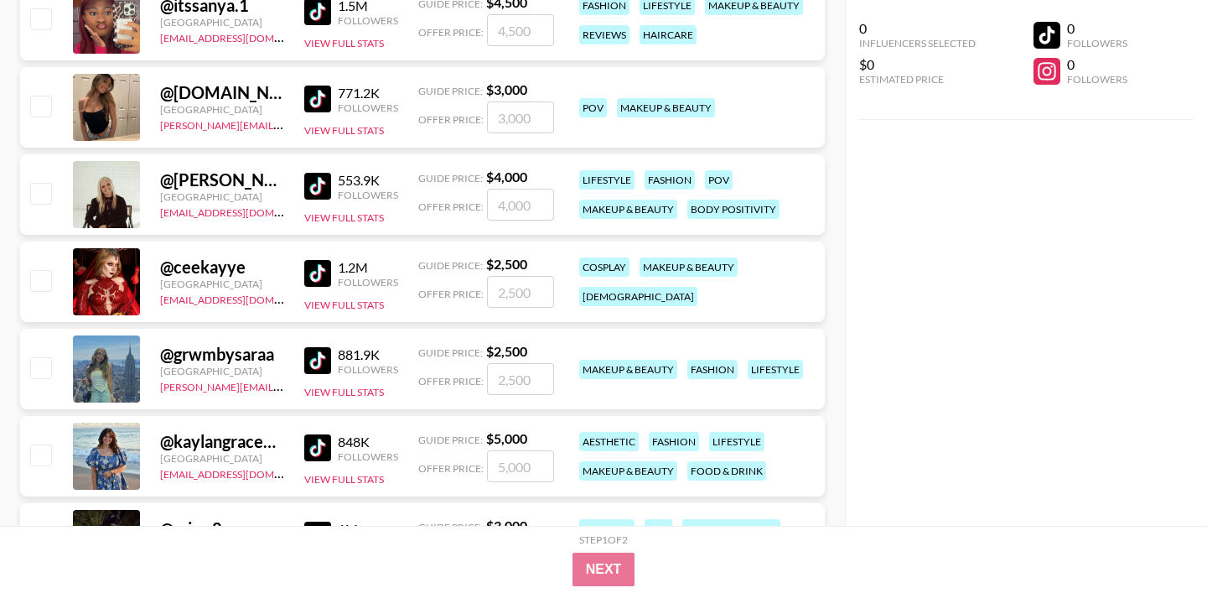
scroll to position [3172, 0]
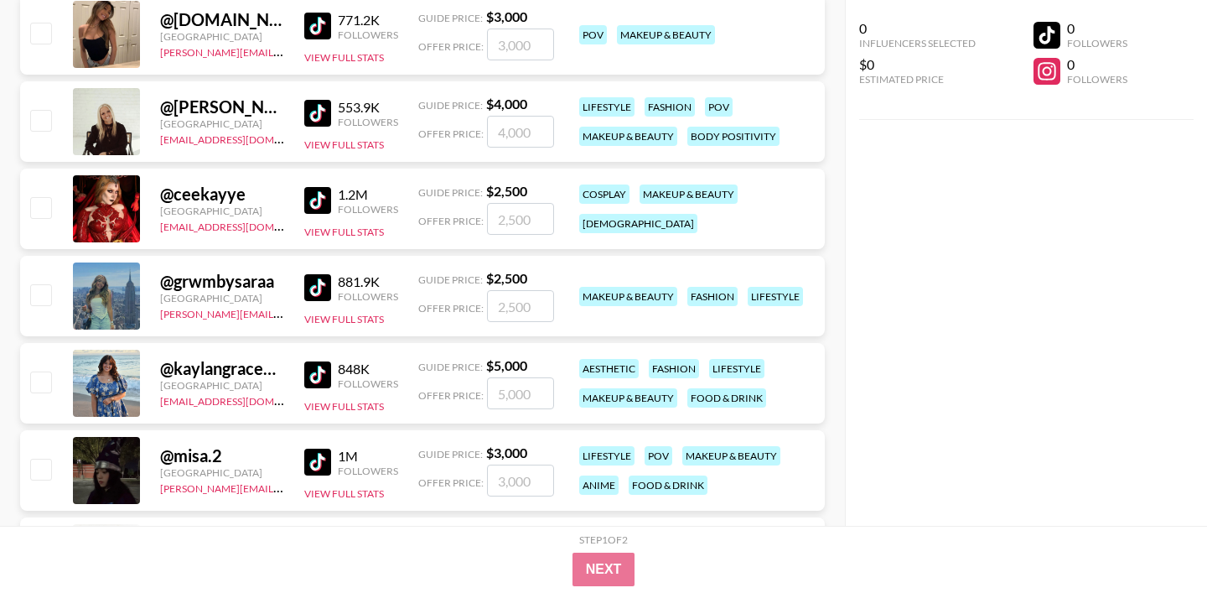
click at [315, 284] on img at bounding box center [317, 287] width 27 height 27
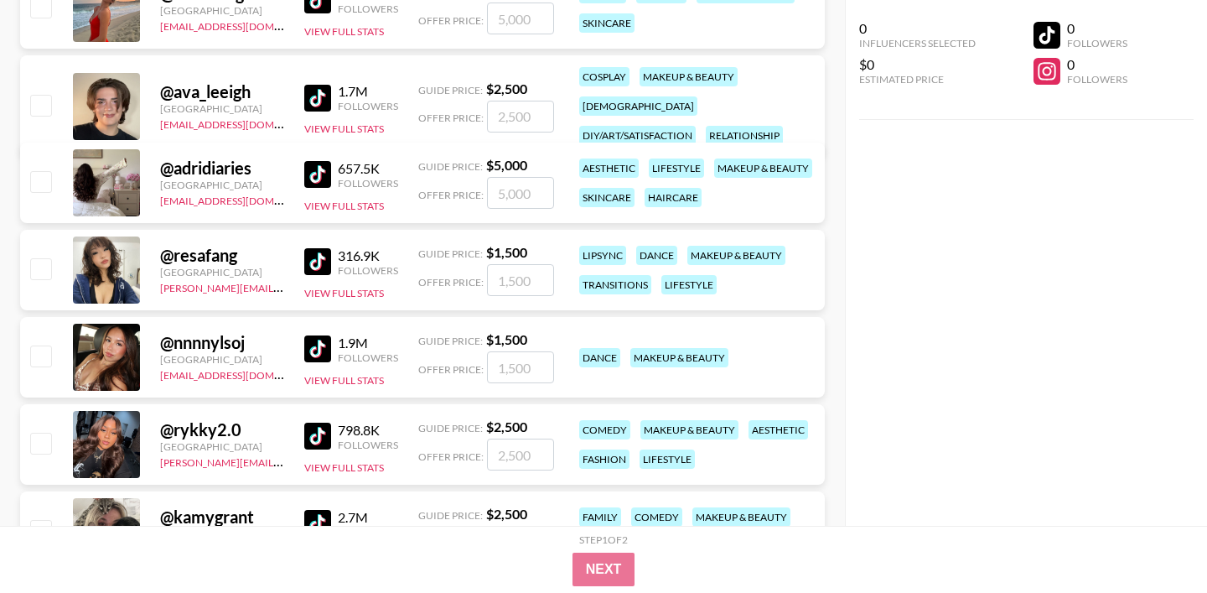
scroll to position [3898, 0]
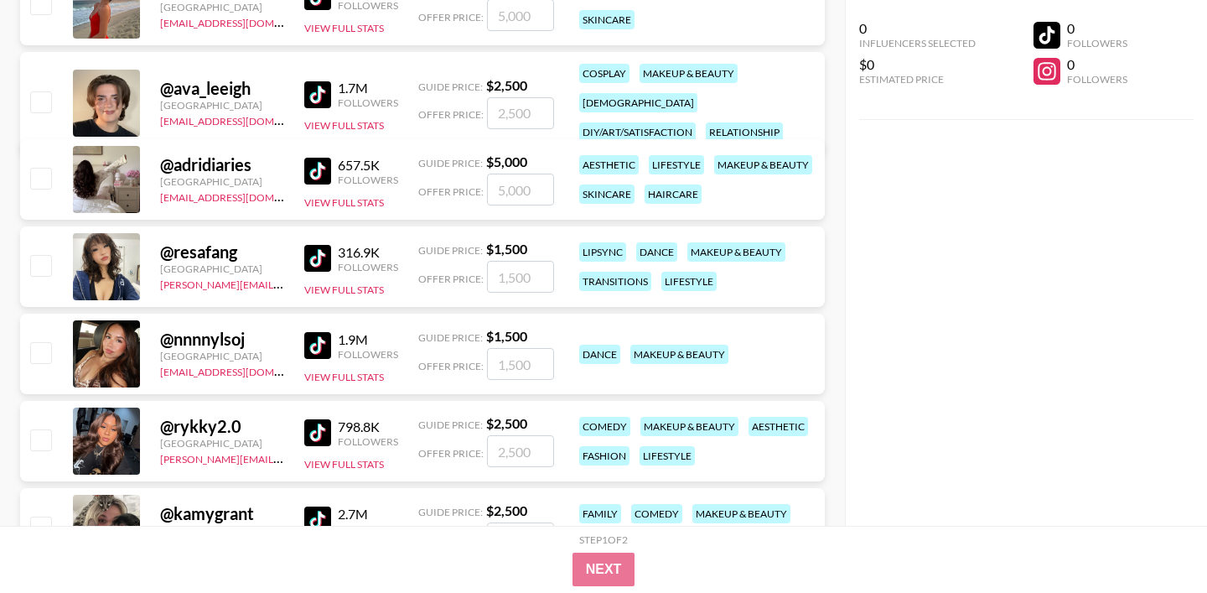
click at [324, 252] on img at bounding box center [317, 258] width 27 height 27
click at [315, 339] on img at bounding box center [317, 345] width 27 height 27
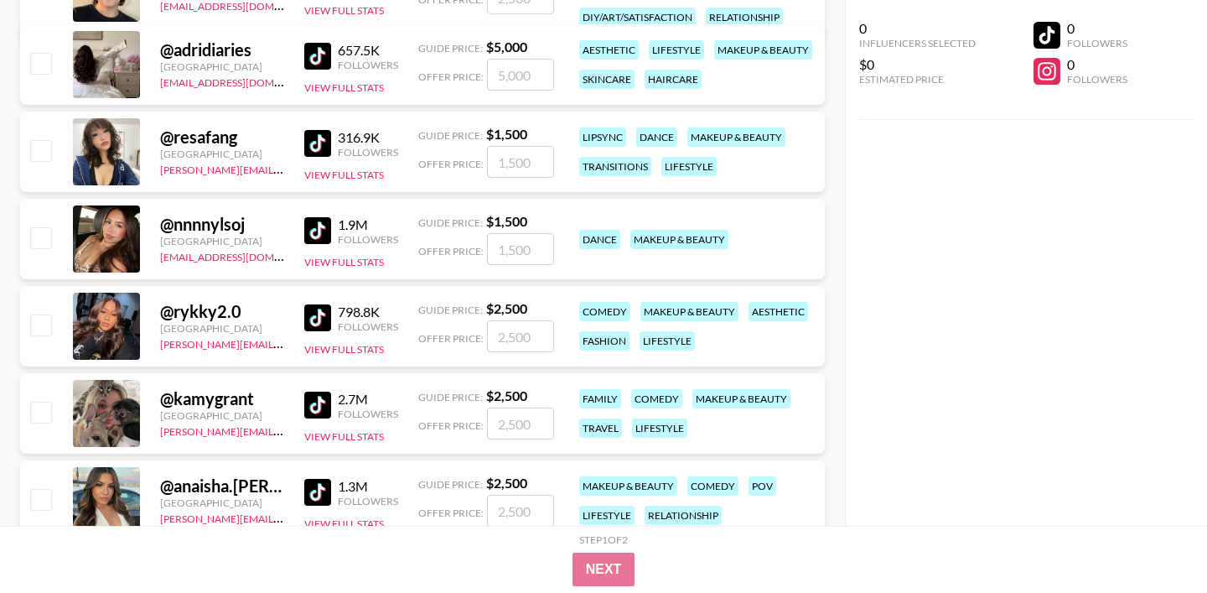
scroll to position [4042, 0]
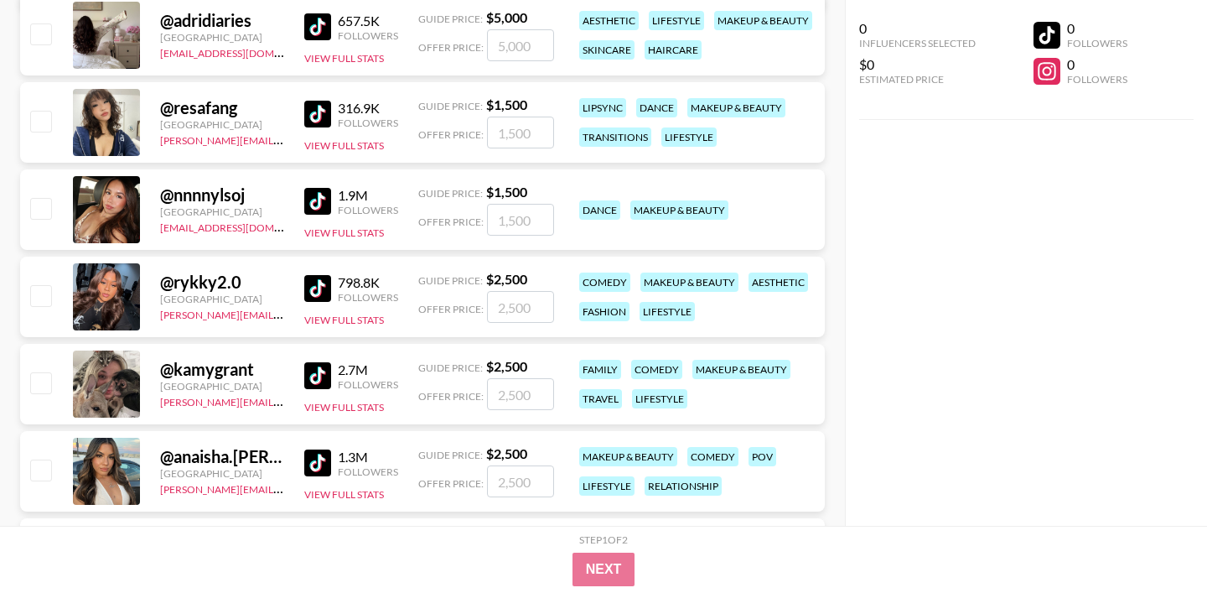
click at [318, 284] on img at bounding box center [317, 288] width 27 height 27
click at [317, 463] on img at bounding box center [317, 462] width 27 height 27
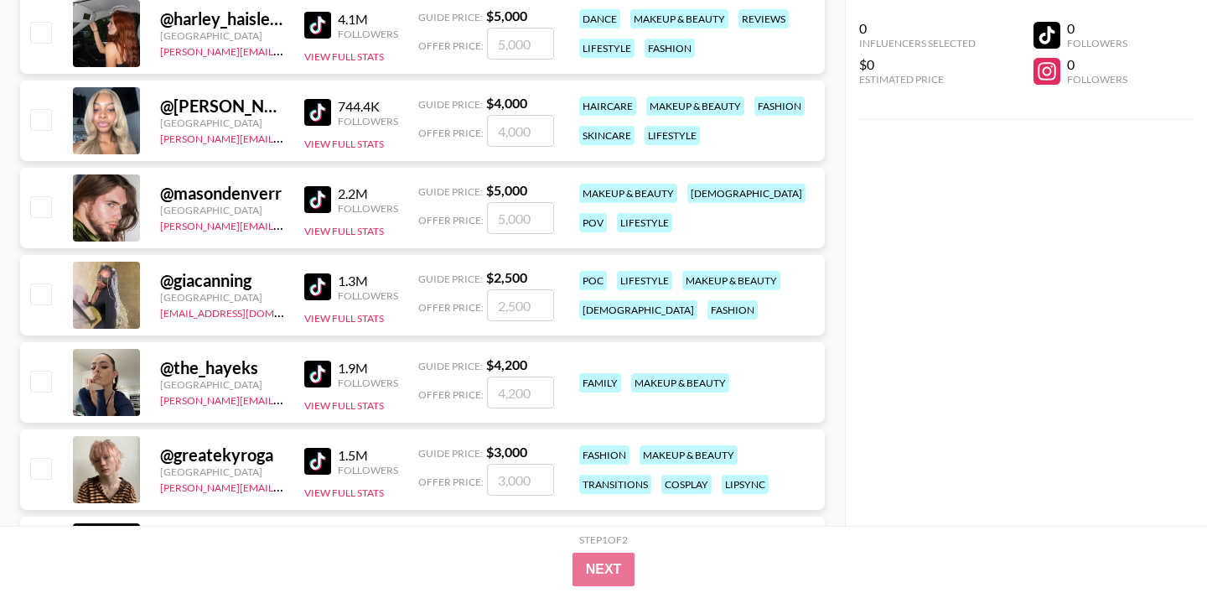
scroll to position [0, 0]
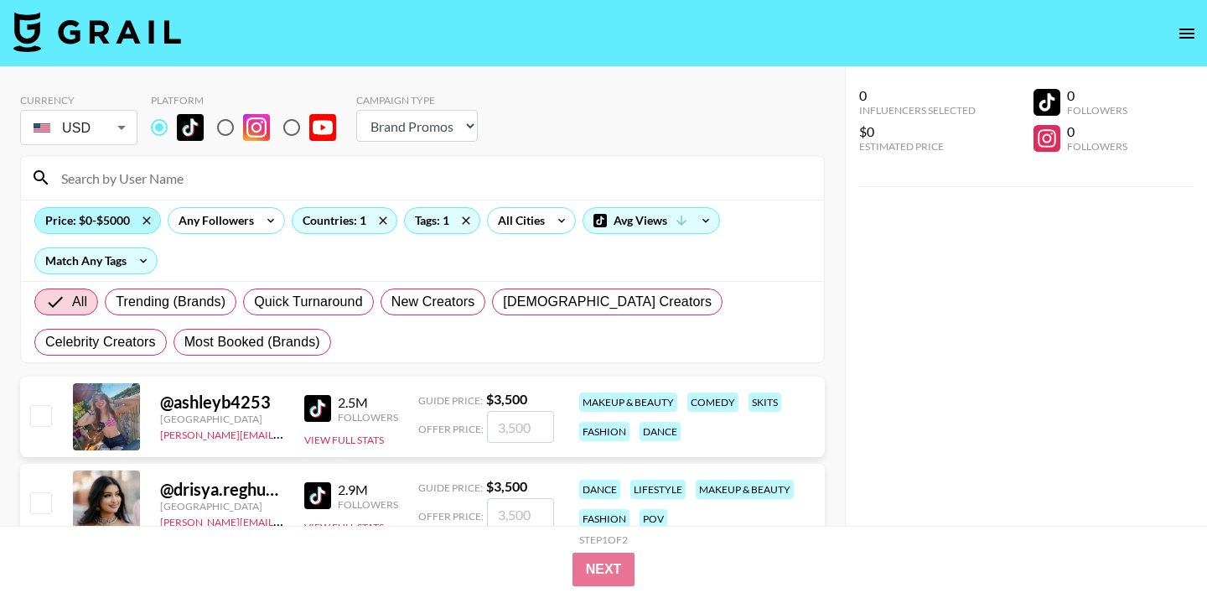
click at [83, 219] on div "Price: $0-$5000" at bounding box center [97, 220] width 125 height 25
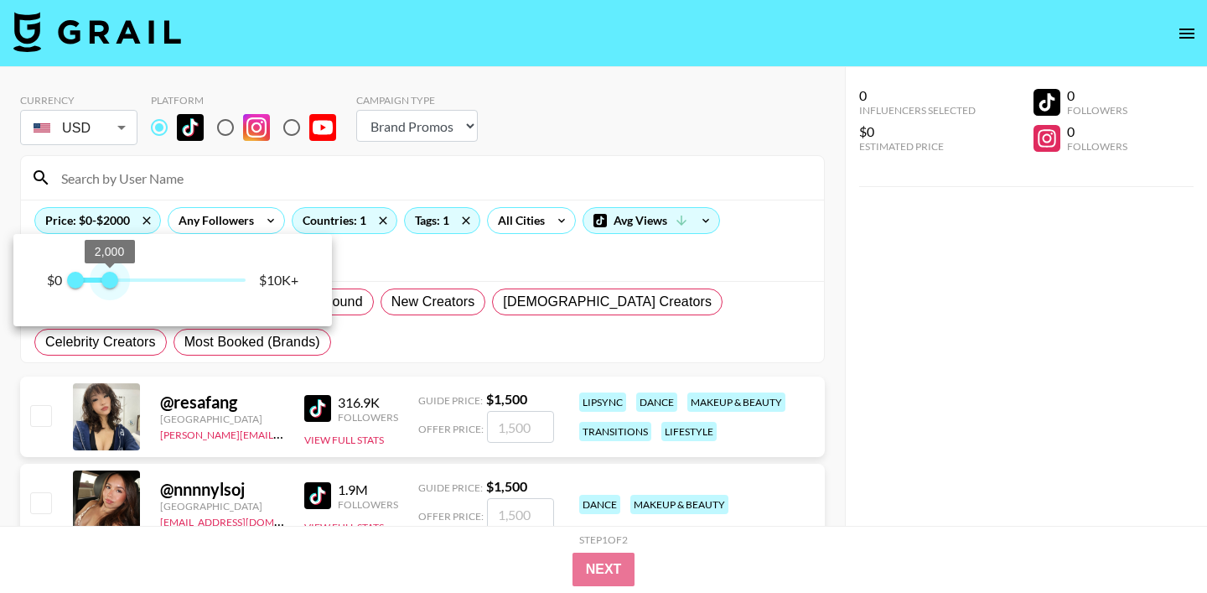
type input "2000"
drag, startPoint x: 131, startPoint y: 287, endPoint x: 111, endPoint y: 285, distance: 19.4
click at [111, 285] on span "2,000" at bounding box center [109, 280] width 17 height 17
click at [847, 370] on div at bounding box center [603, 296] width 1207 height 593
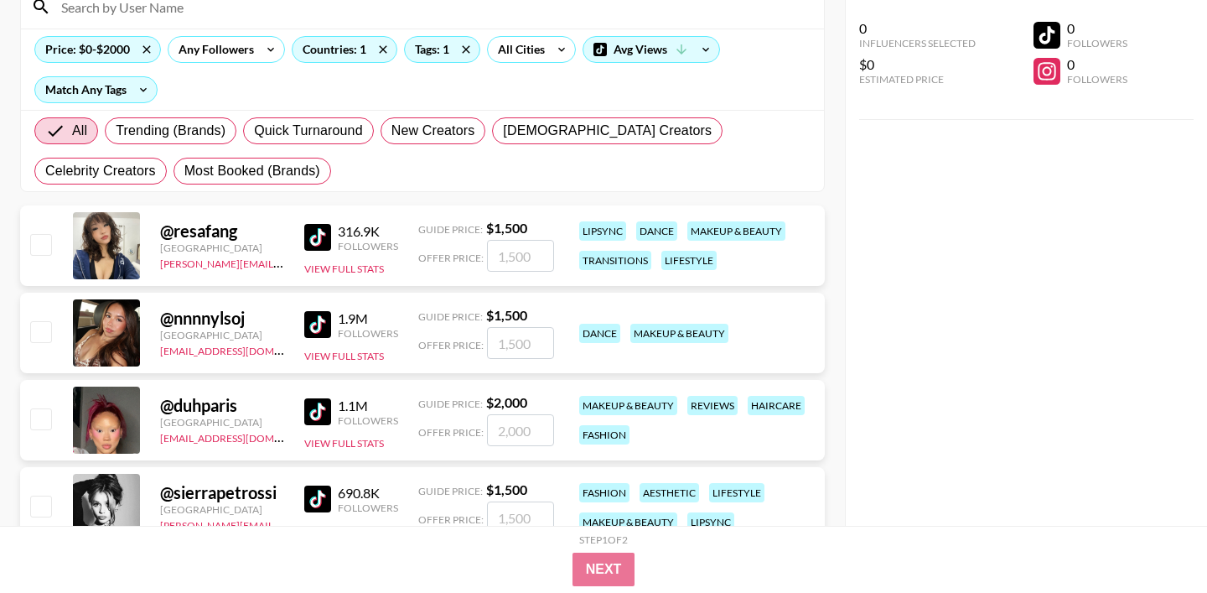
scroll to position [190, 0]
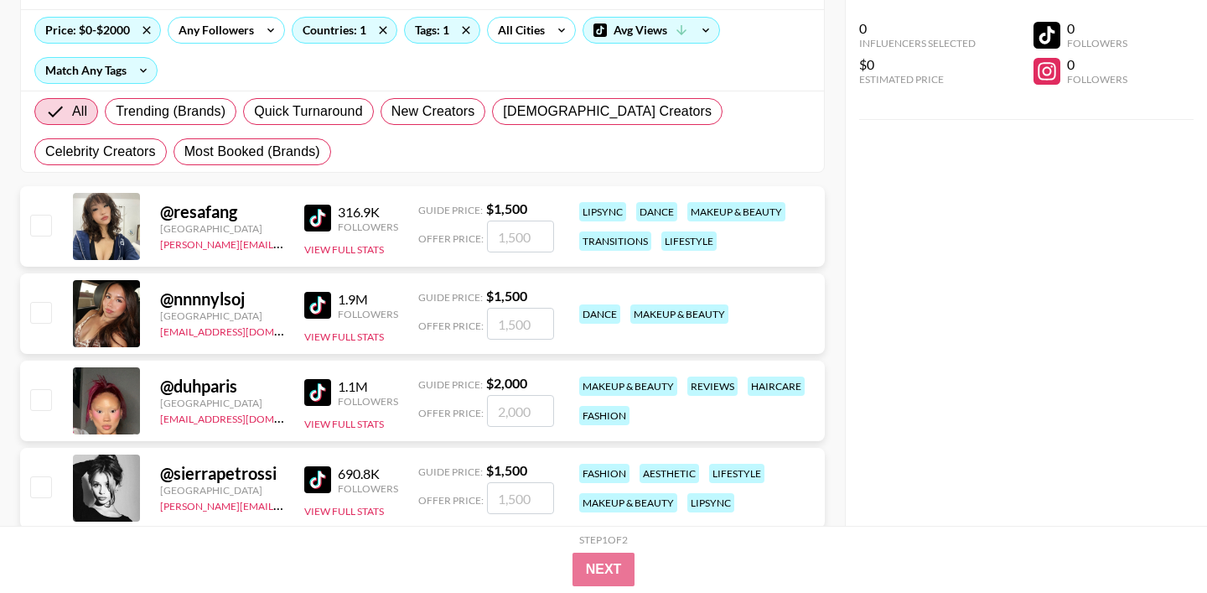
click at [314, 211] on img at bounding box center [317, 218] width 27 height 27
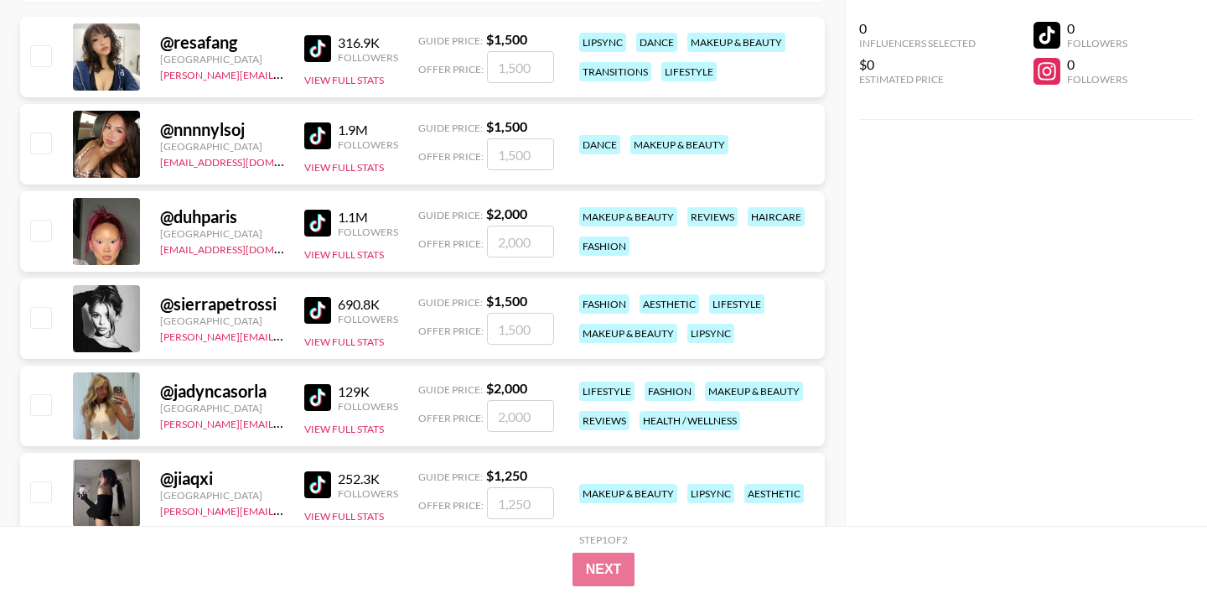
scroll to position [363, 0]
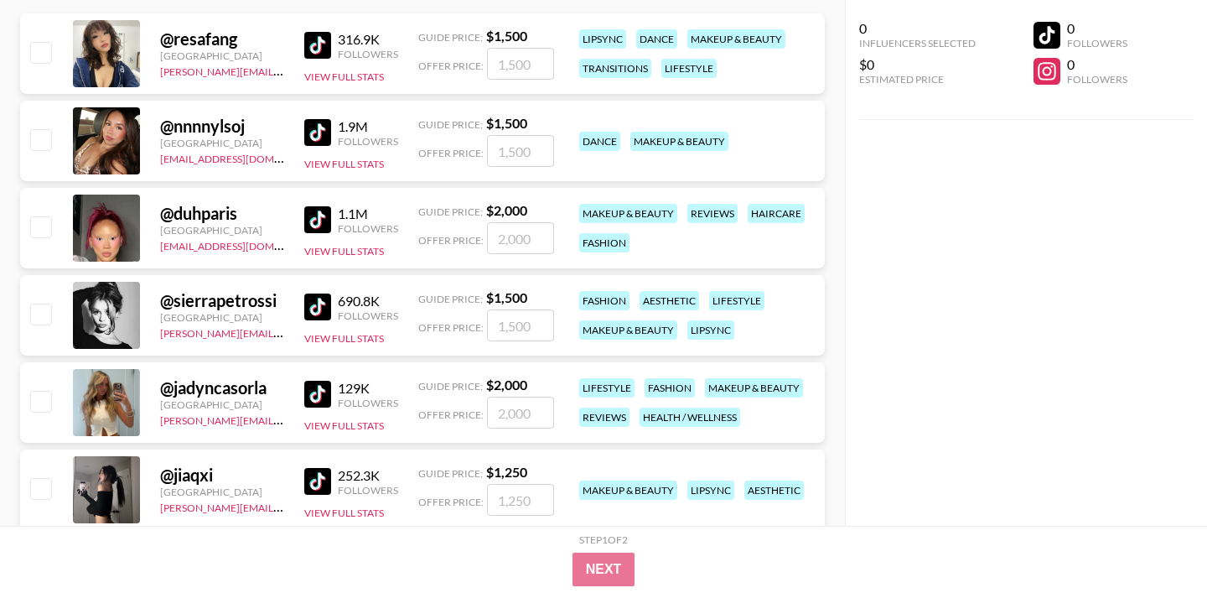
click at [317, 390] on img at bounding box center [317, 394] width 27 height 27
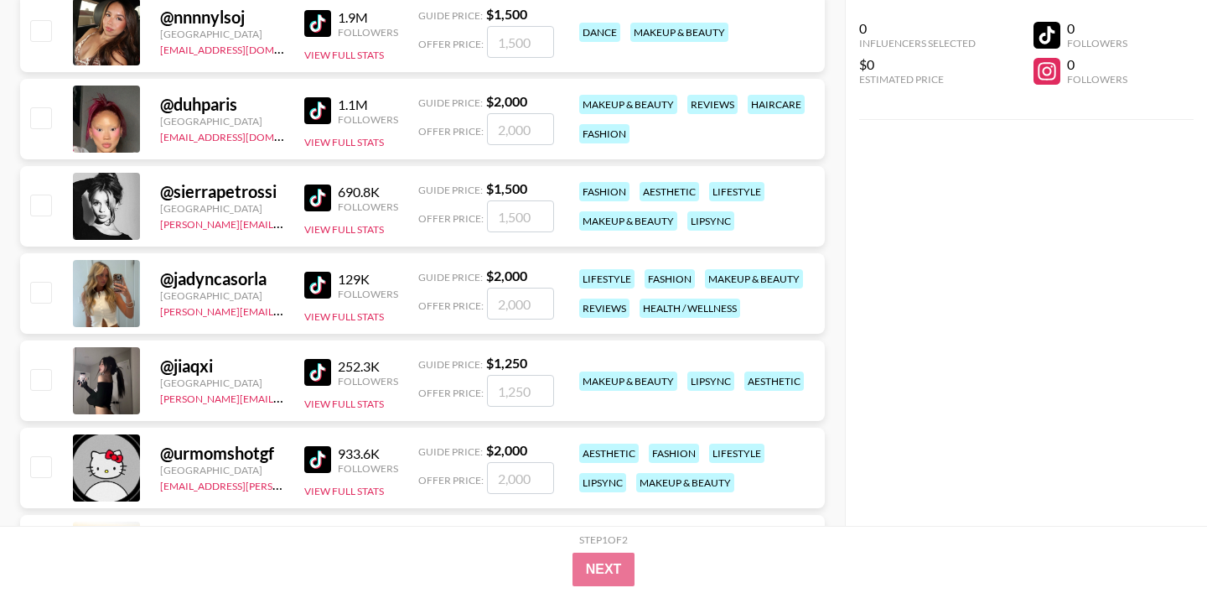
scroll to position [480, 0]
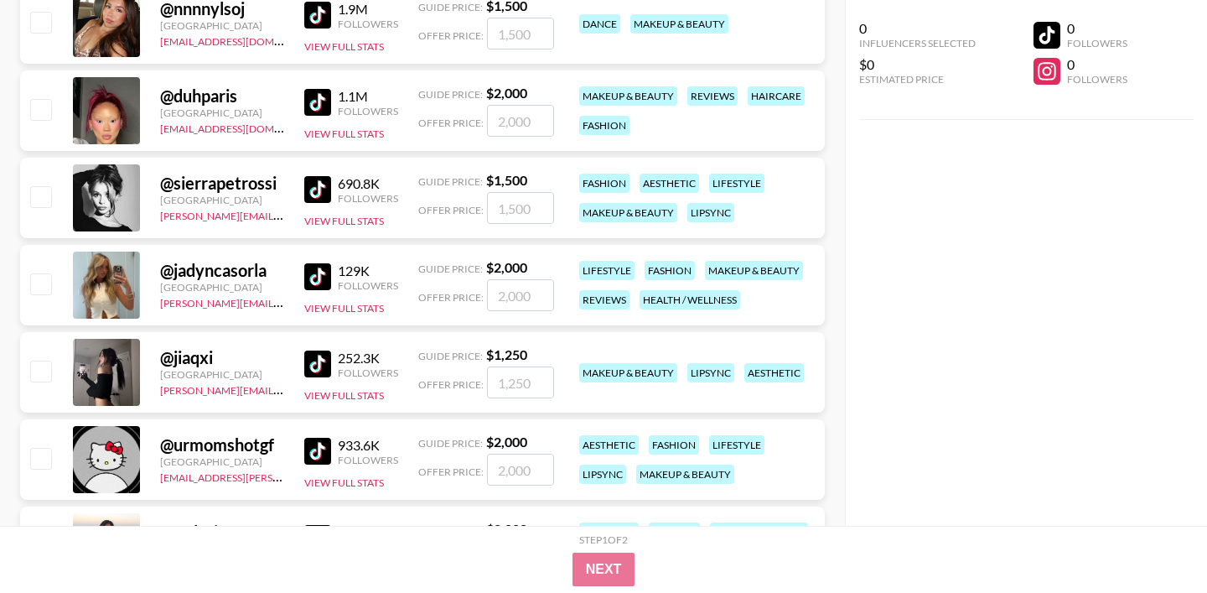
click at [322, 360] on img at bounding box center [317, 363] width 27 height 27
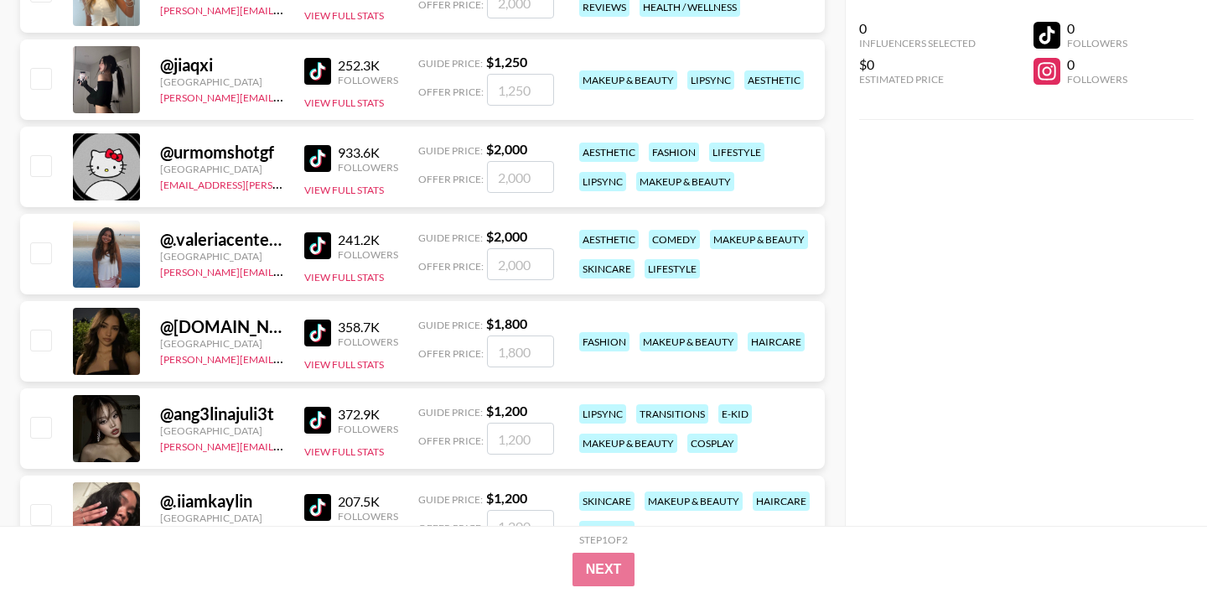
scroll to position [812, 0]
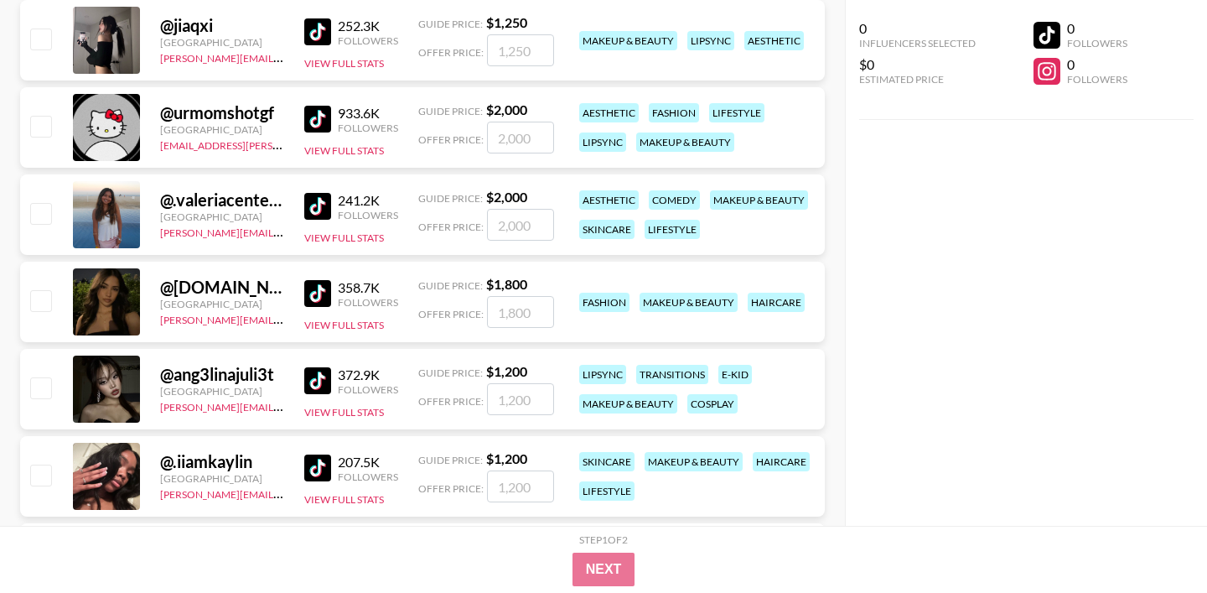
click at [312, 292] on img at bounding box center [317, 293] width 27 height 27
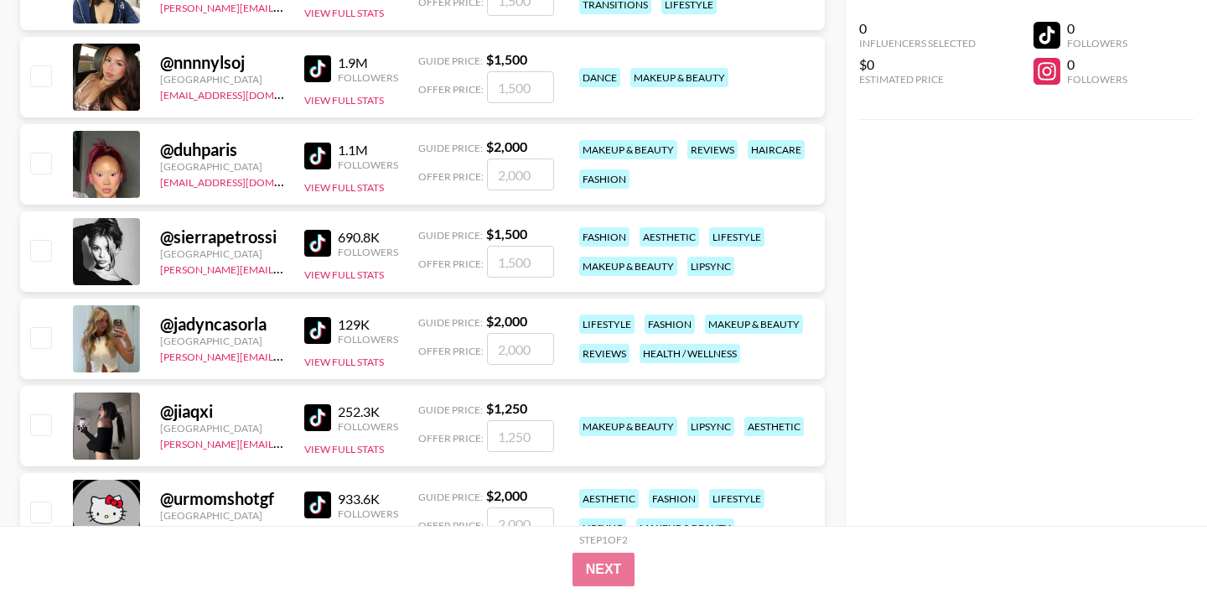
scroll to position [803, 0]
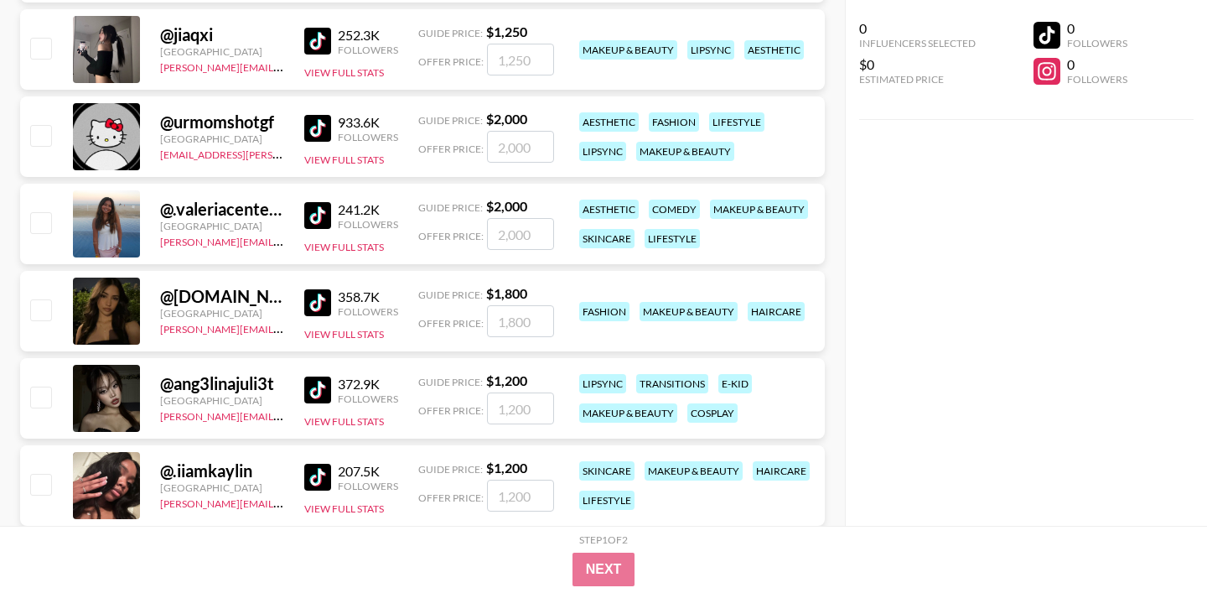
click at [510, 202] on strong "$ 2,000" at bounding box center [506, 206] width 41 height 16
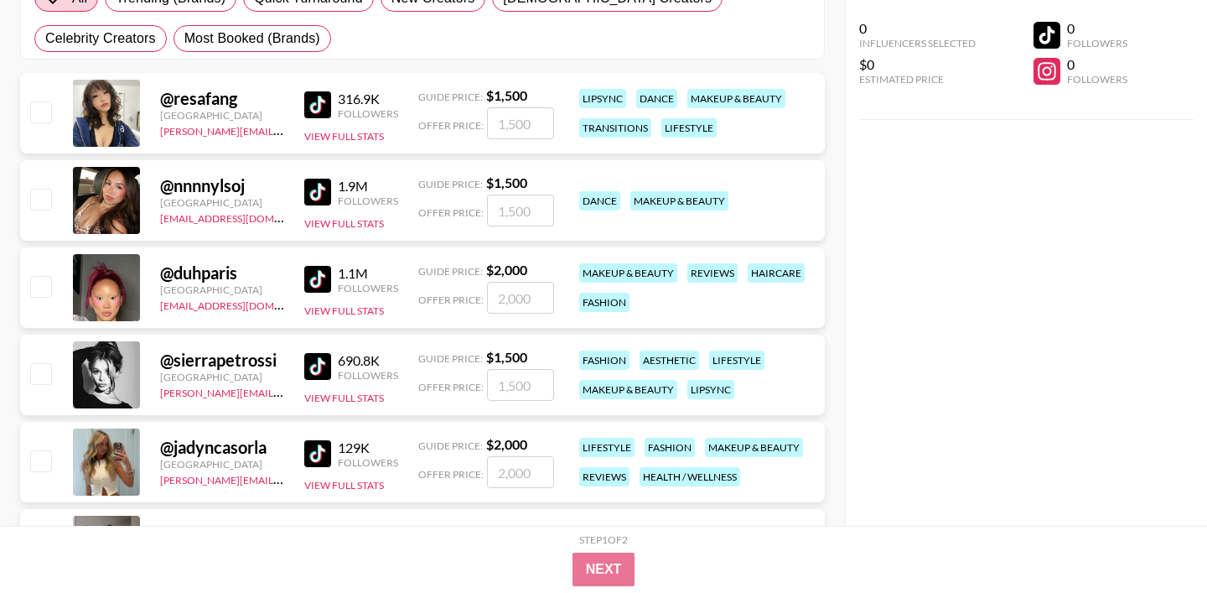
scroll to position [0, 0]
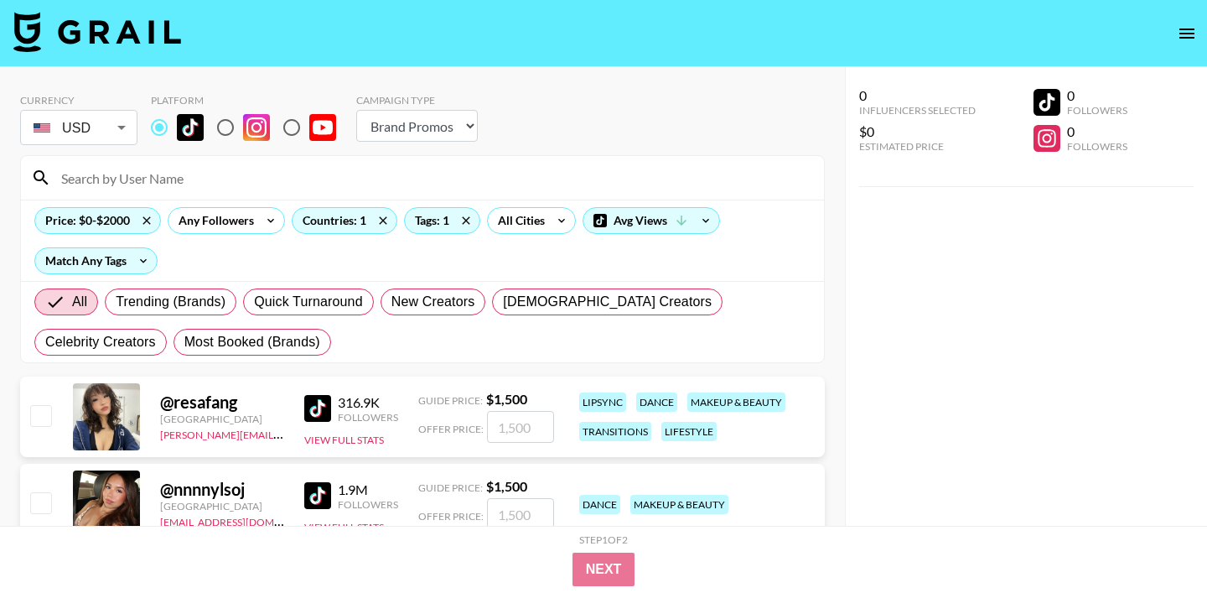
click at [456, 139] on select "Choose Type... Song Promos Brand Promos" at bounding box center [417, 126] width 122 height 32
